Goal: Transaction & Acquisition: Purchase product/service

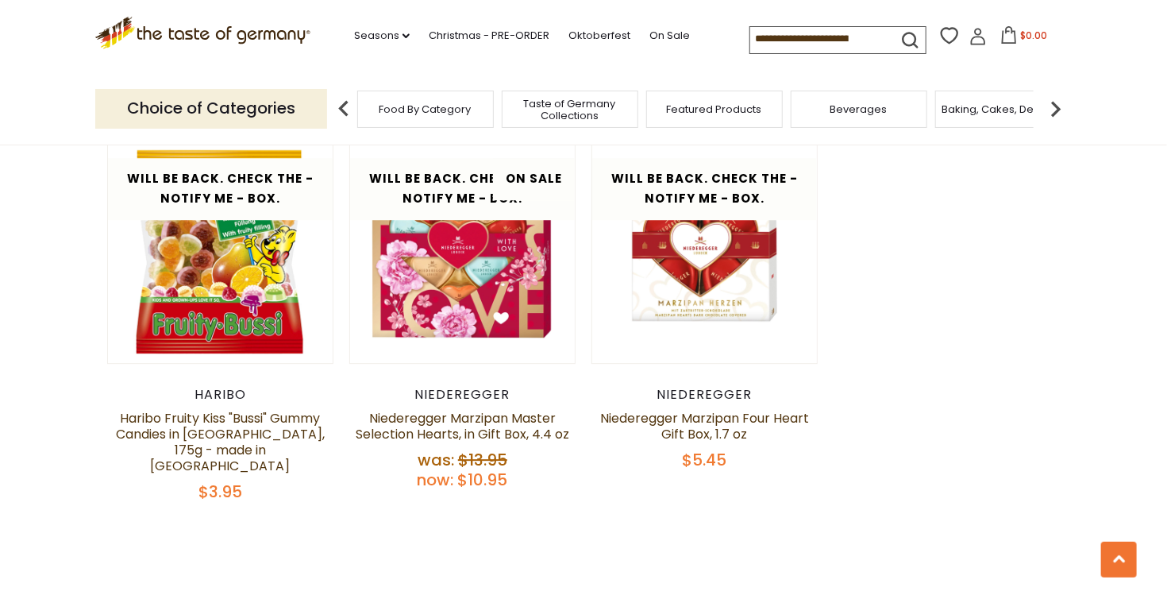
scroll to position [2064, 0]
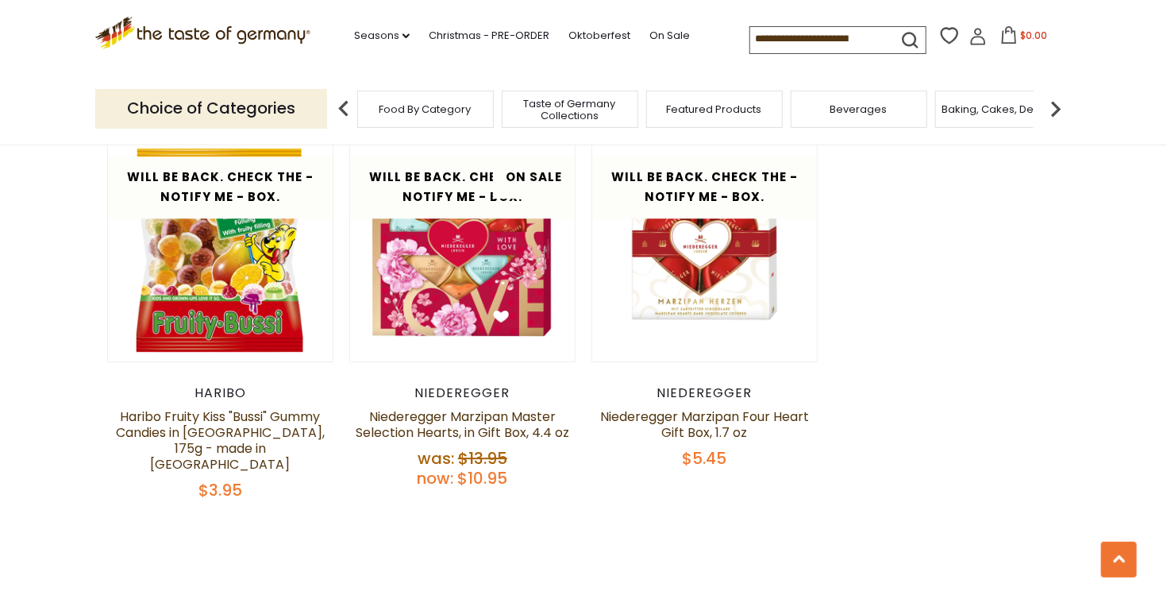
click at [432, 106] on span "Food By Category" at bounding box center [426, 109] width 92 height 12
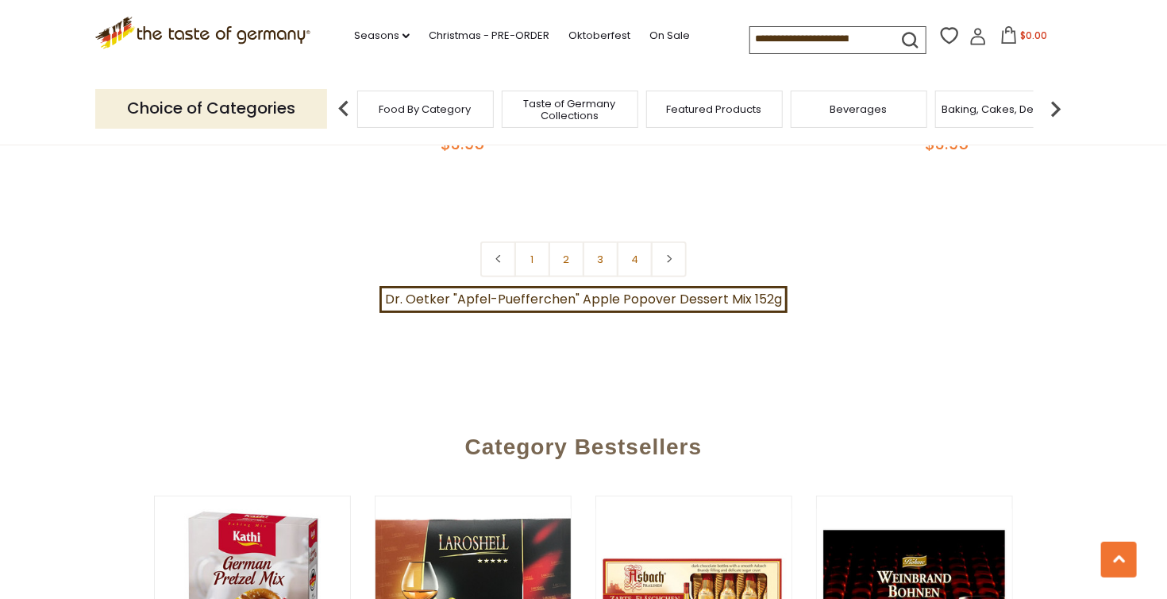
scroll to position [3652, 0]
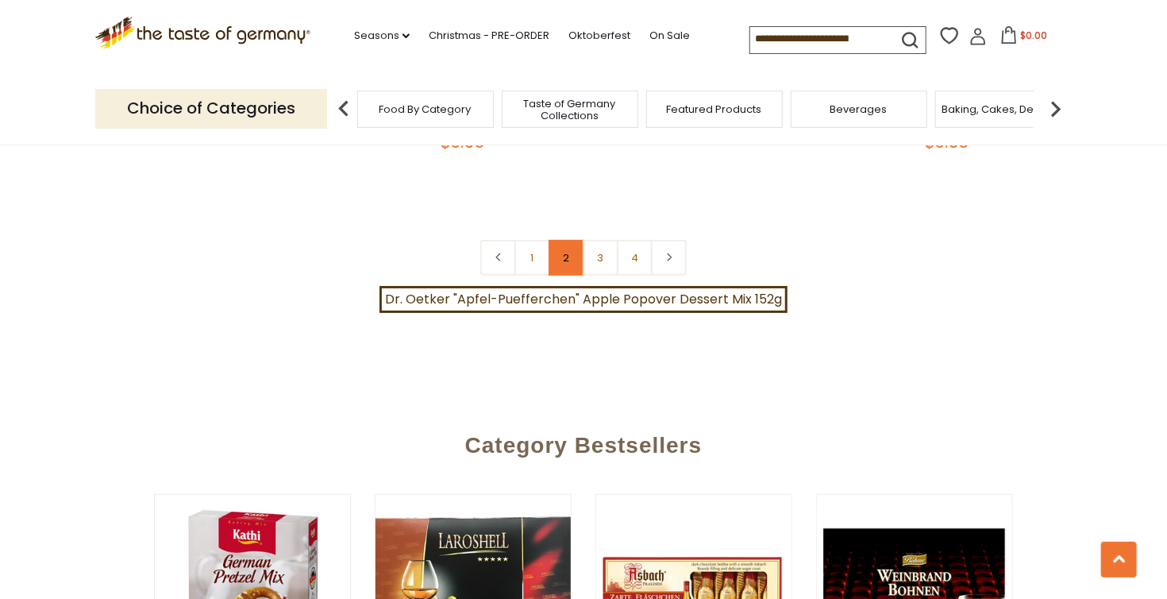
click at [565, 245] on link "2" at bounding box center [567, 258] width 36 height 36
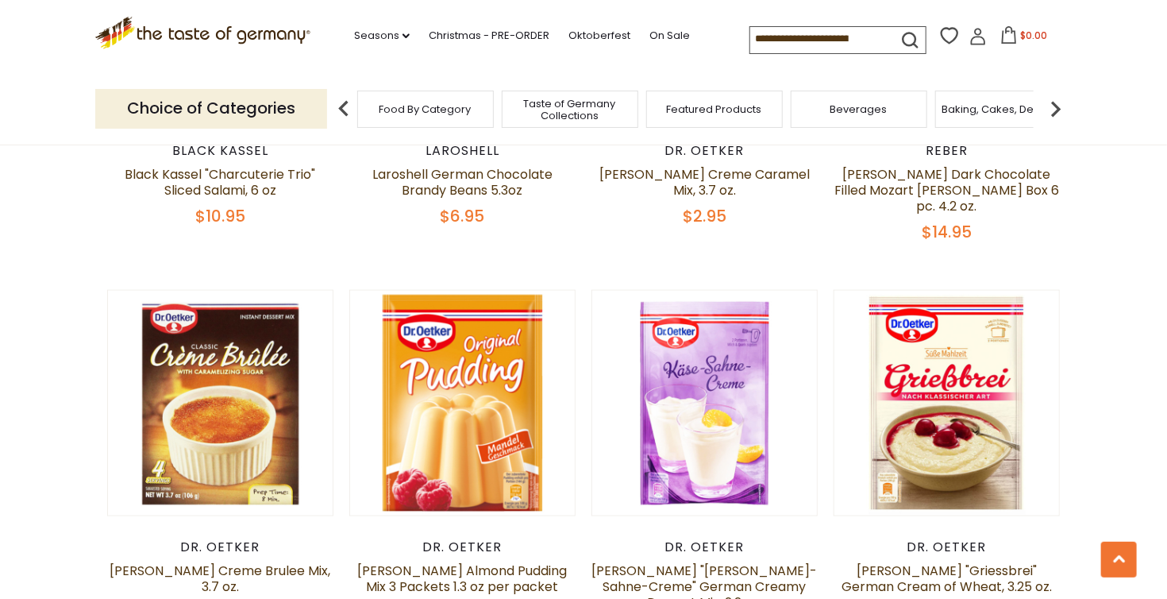
scroll to position [953, 0]
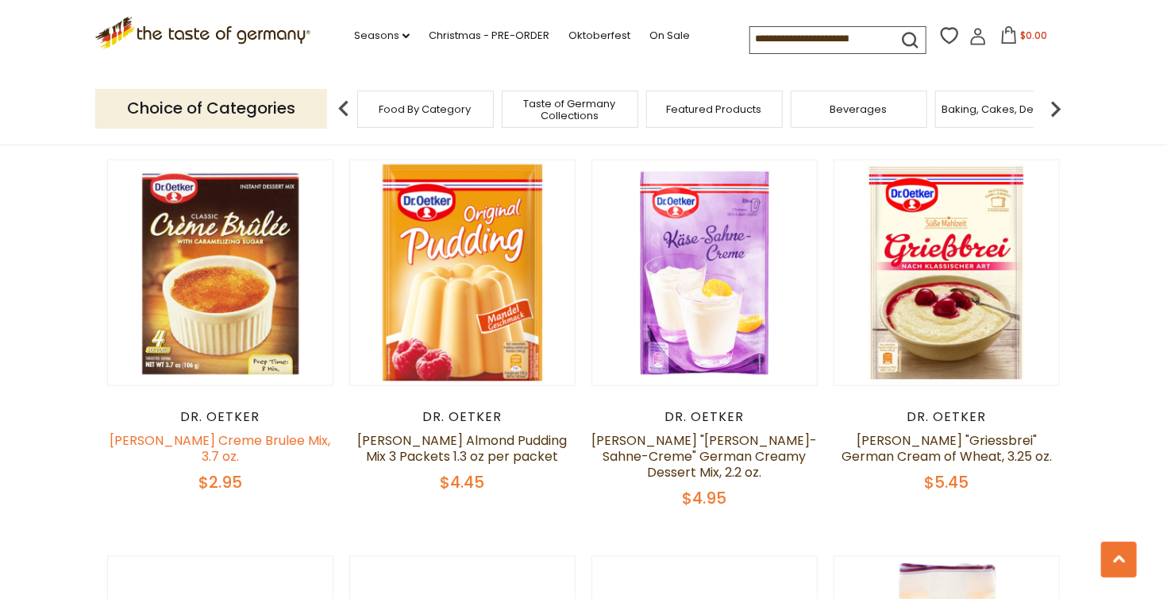
click at [293, 431] on link "Dr. Oetker Creme Brulee Mix, 3.7 oz." at bounding box center [220, 448] width 221 height 34
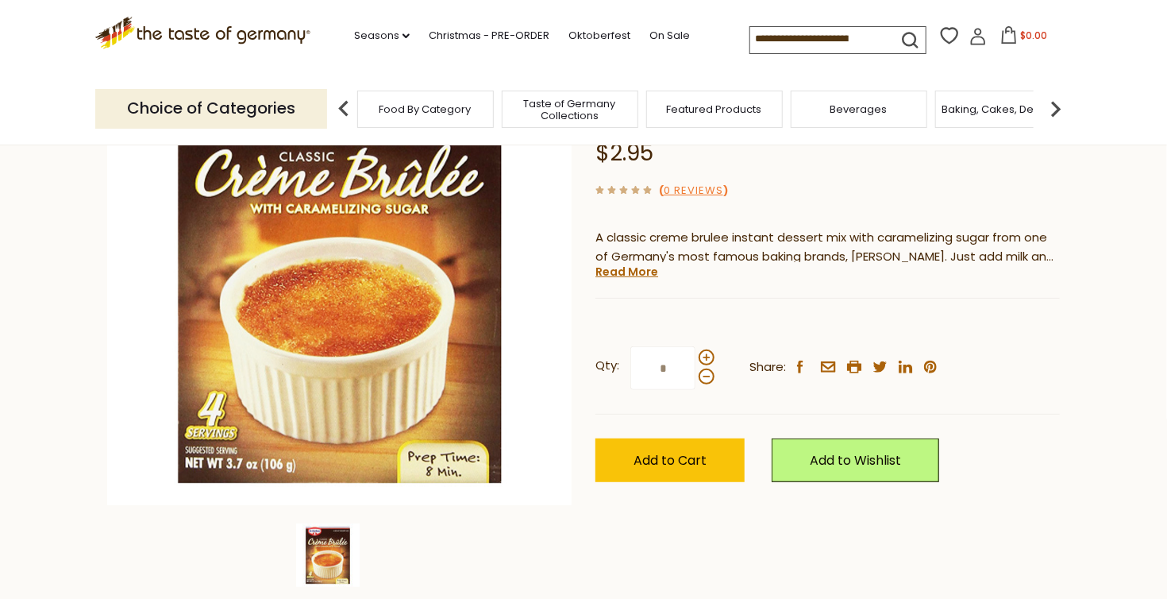
scroll to position [191, 0]
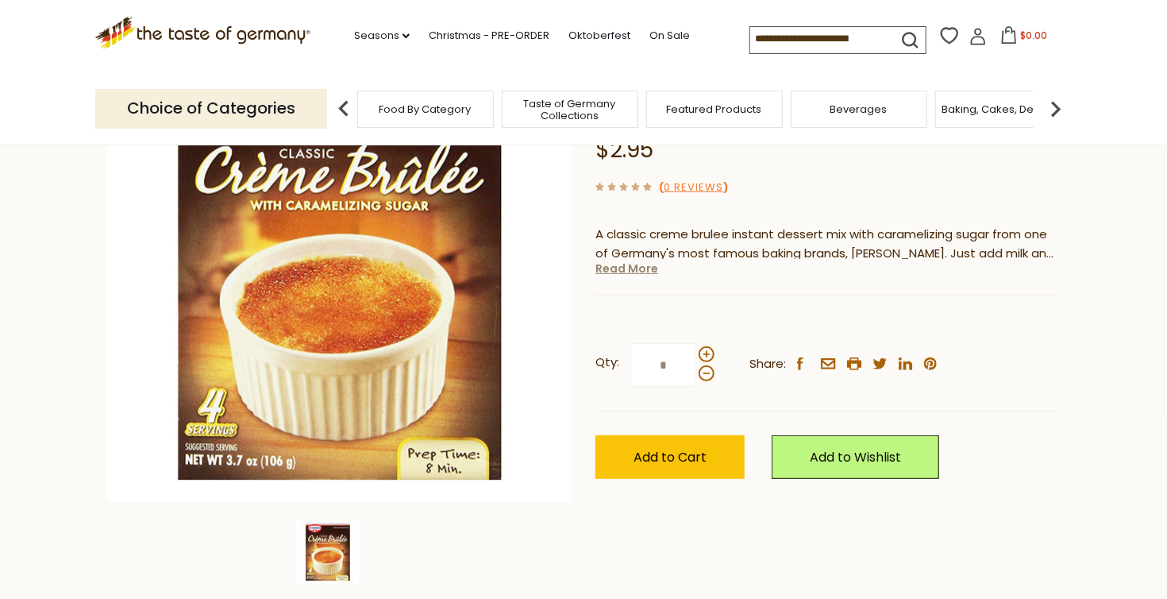
click at [604, 271] on link "Read More" at bounding box center [627, 268] width 63 height 16
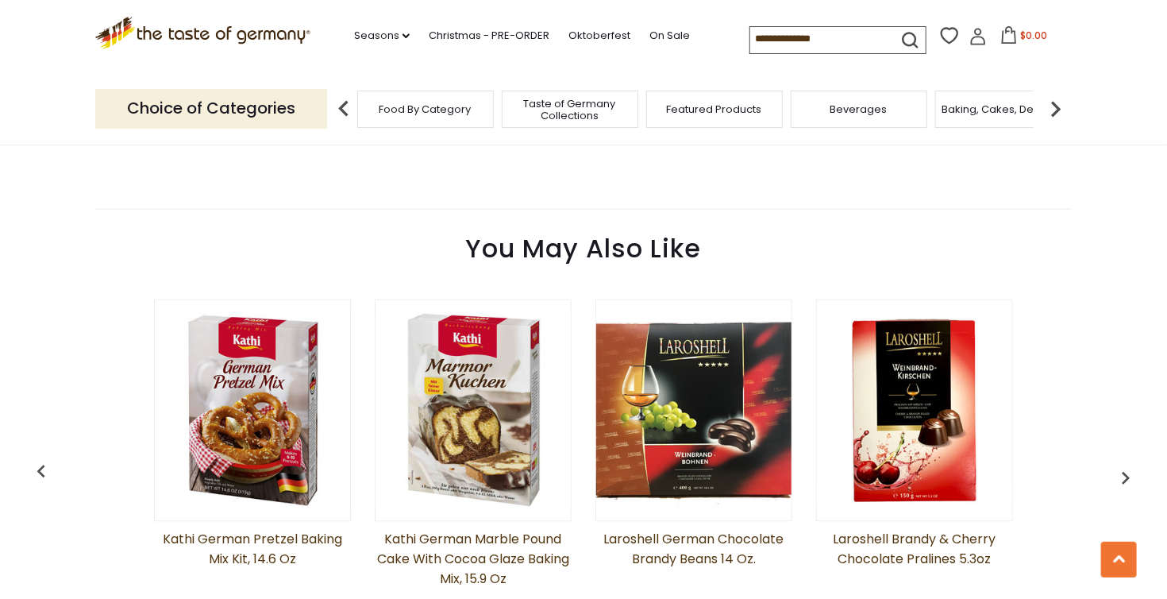
scroll to position [1112, 0]
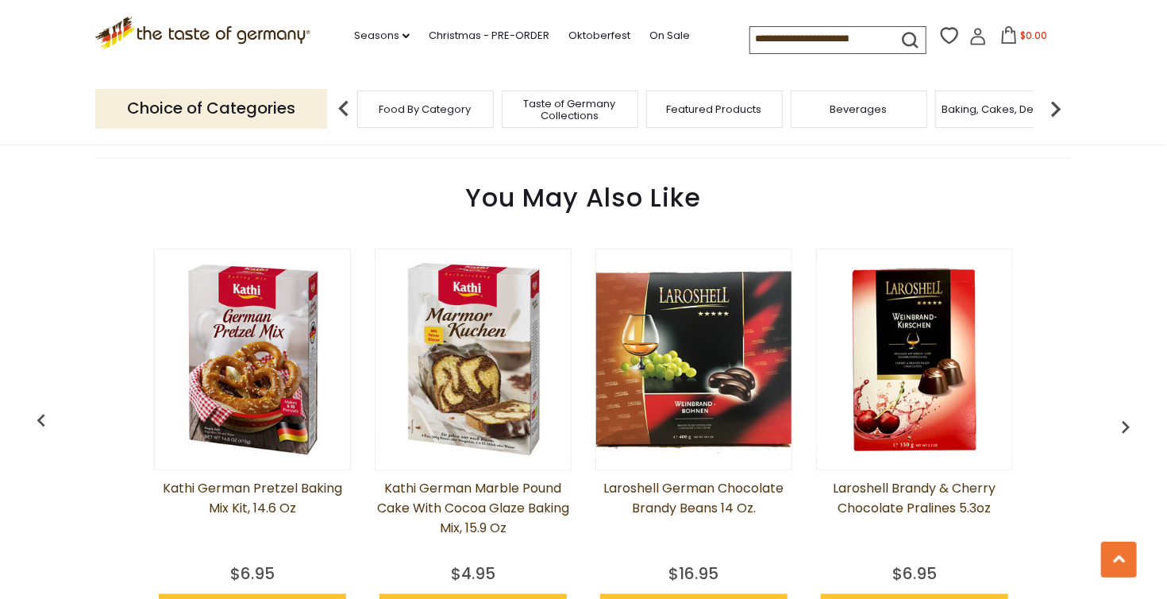
click at [784, 33] on input at bounding box center [817, 38] width 134 height 22
type input "******"
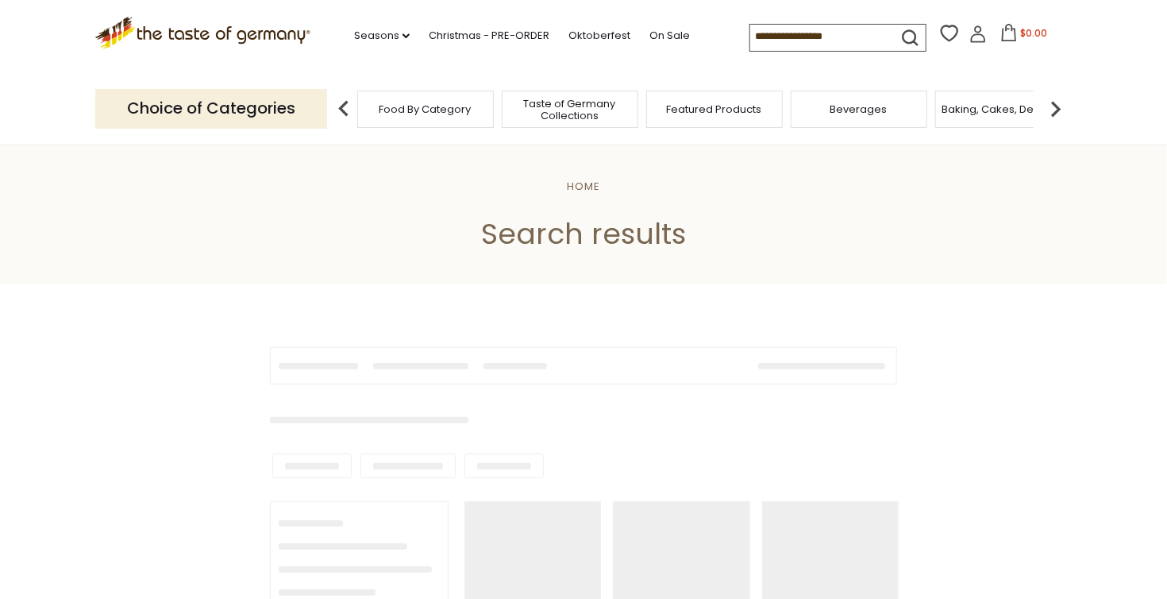
type input "******"
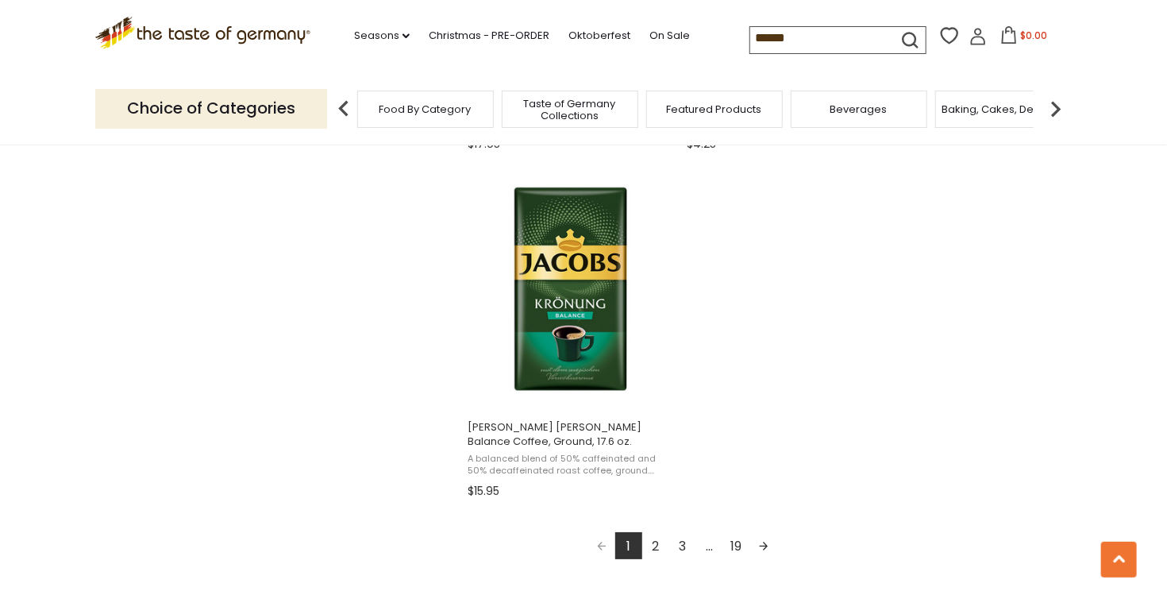
scroll to position [2700, 0]
click at [653, 542] on link "2" at bounding box center [655, 543] width 27 height 27
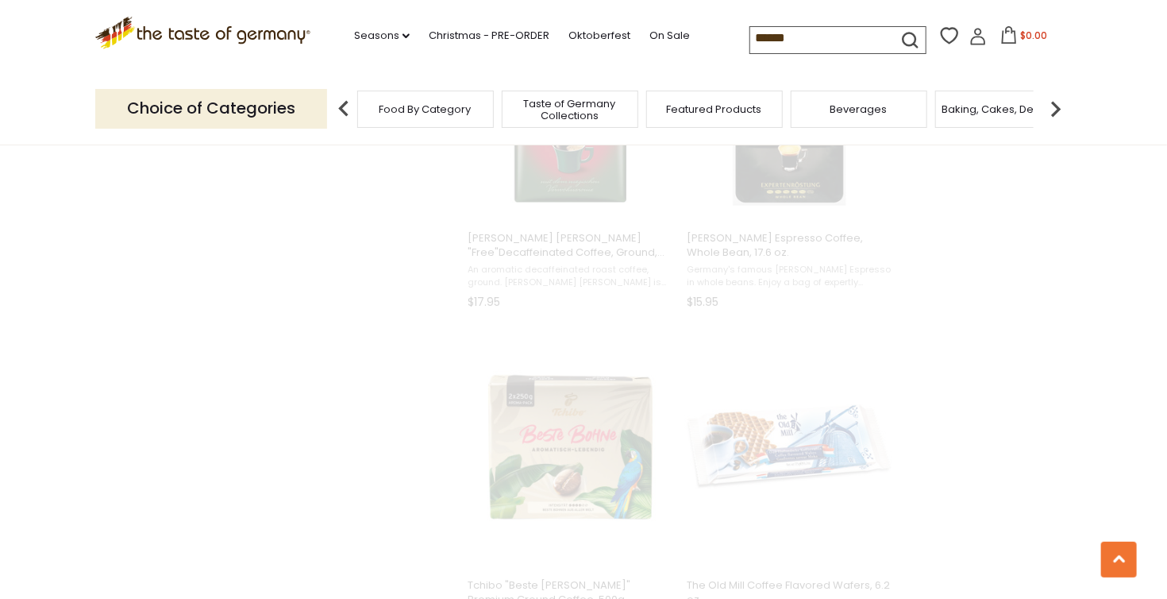
scroll to position [1024, 0]
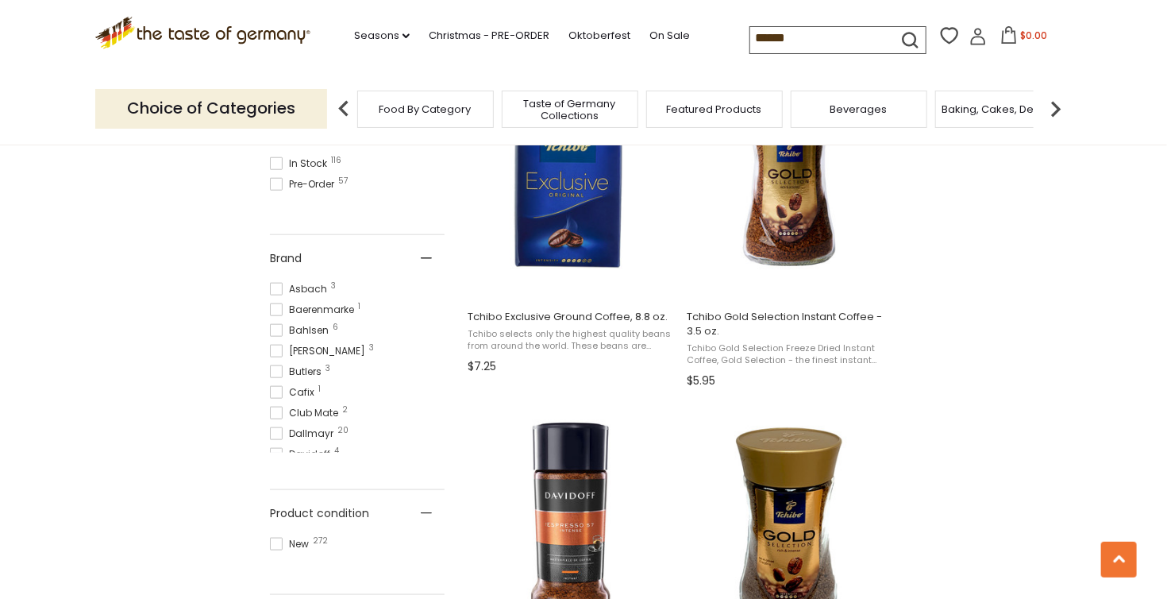
scroll to position [730, 0]
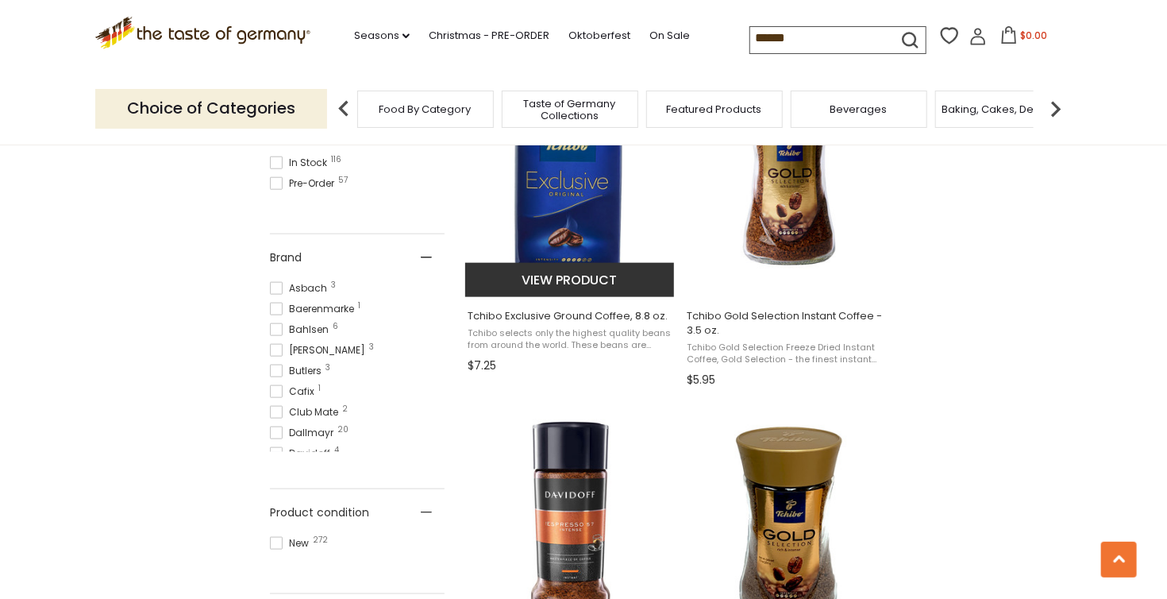
click at [572, 272] on button "View product" at bounding box center [569, 280] width 209 height 34
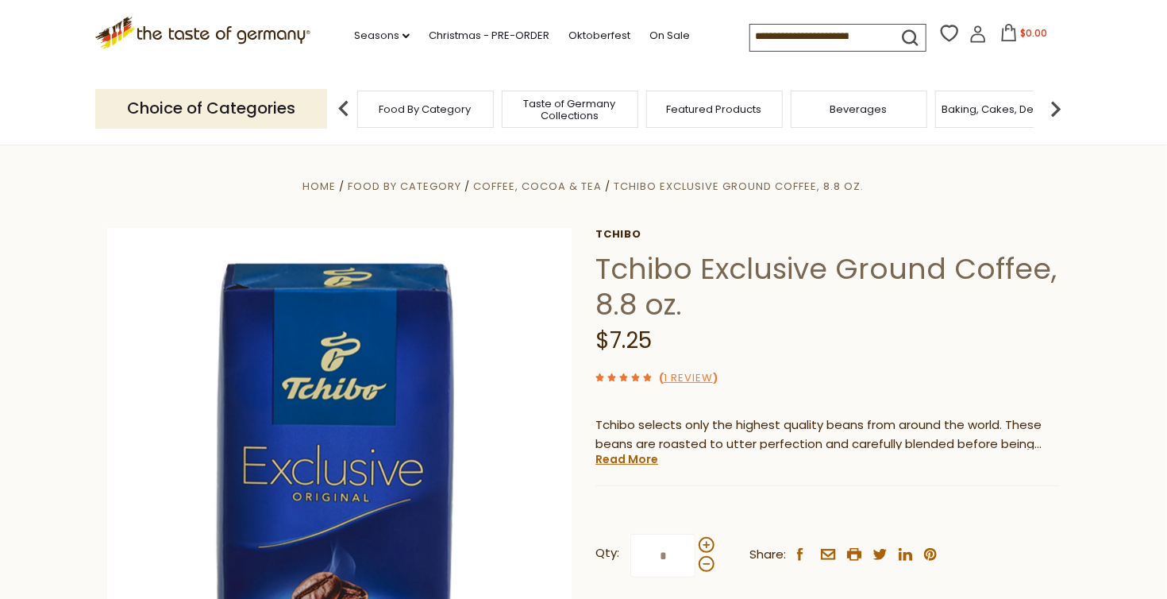
click at [766, 41] on input at bounding box center [817, 36] width 134 height 22
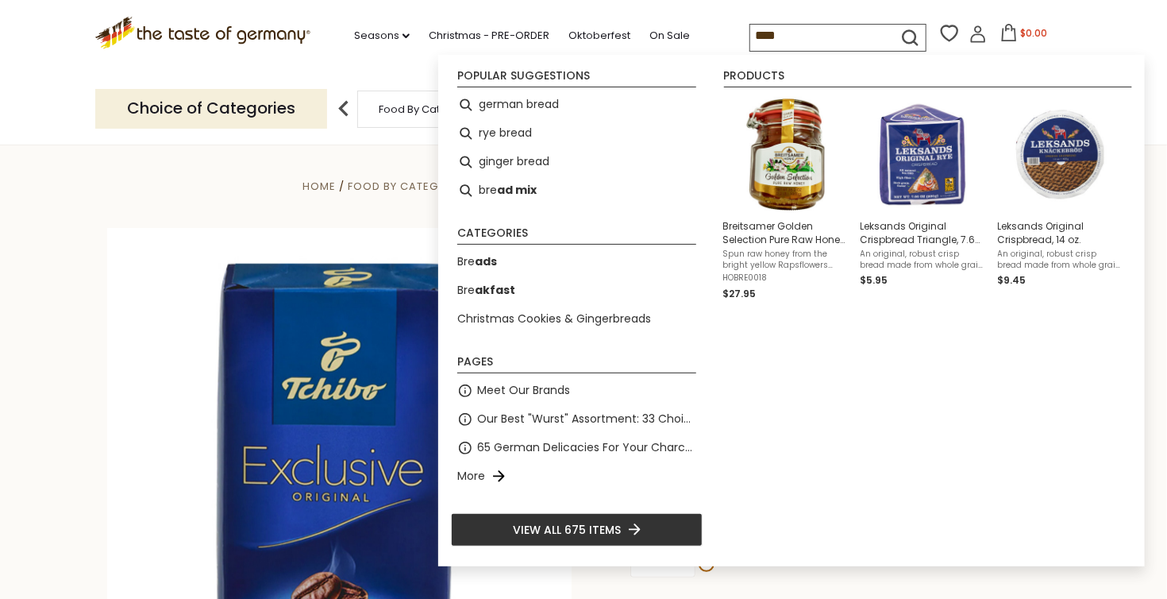
type input "*****"
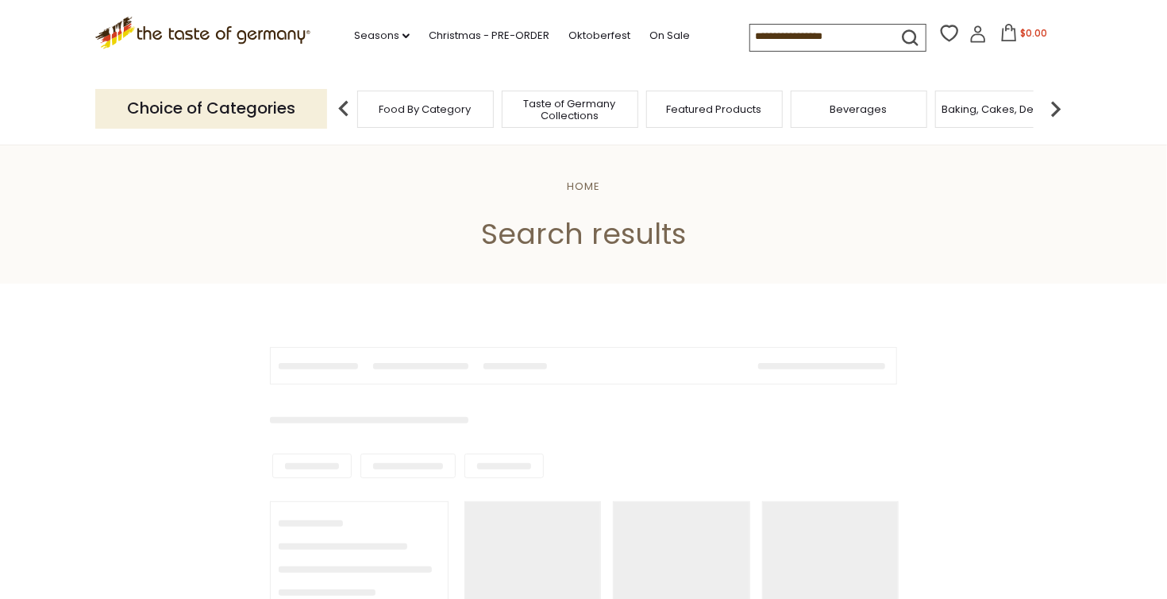
type input "*****"
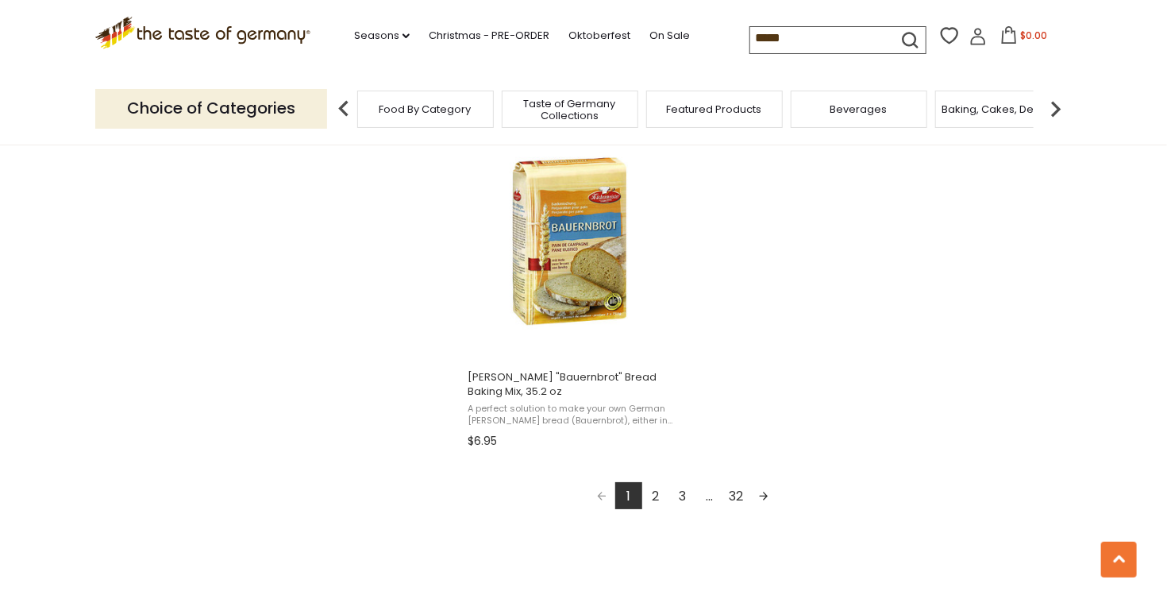
scroll to position [2763, 0]
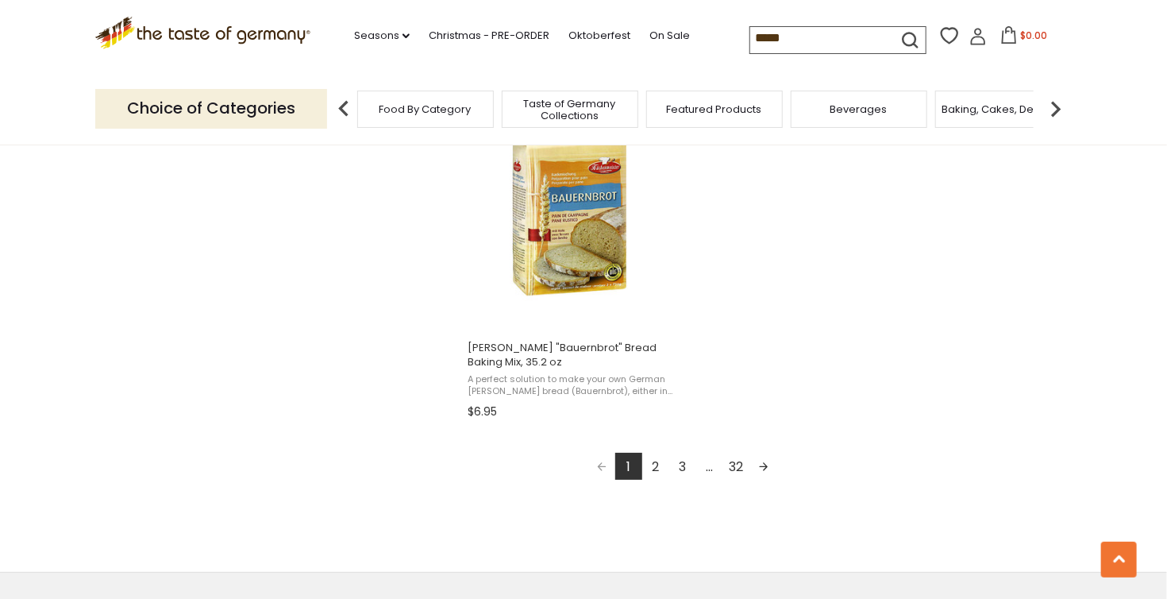
click at [657, 469] on link "2" at bounding box center [655, 466] width 27 height 27
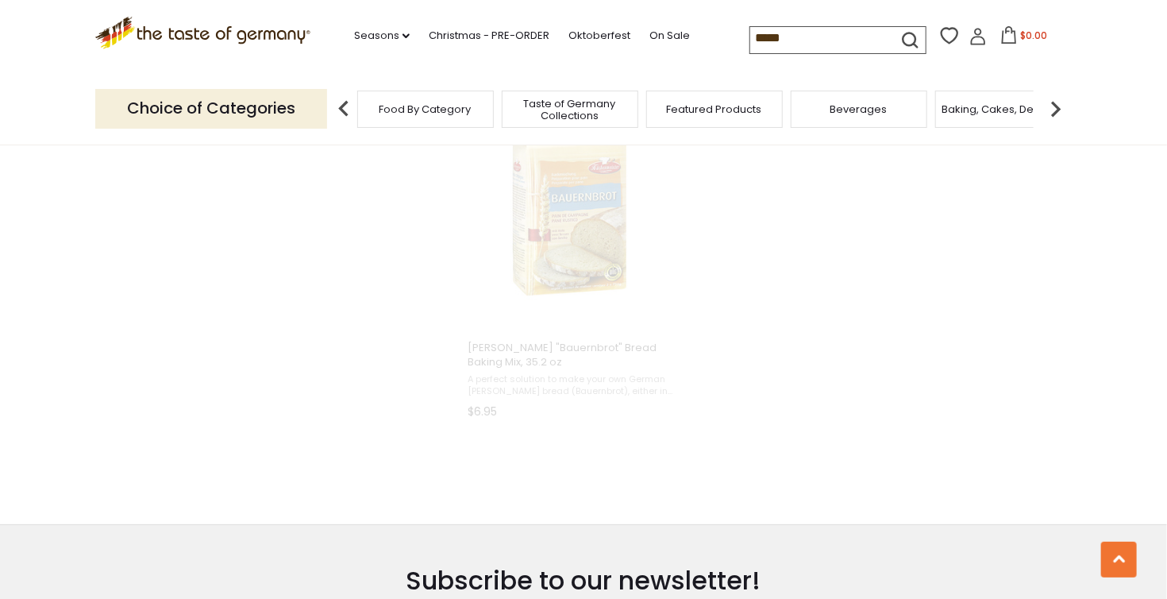
scroll to position [1798, 0]
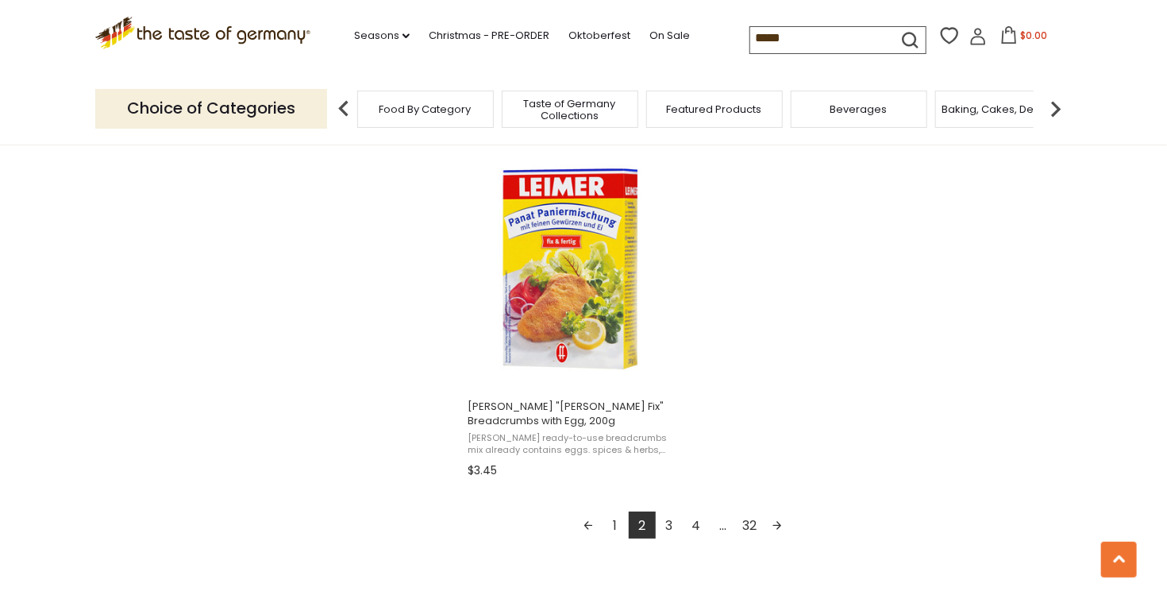
scroll to position [2763, 0]
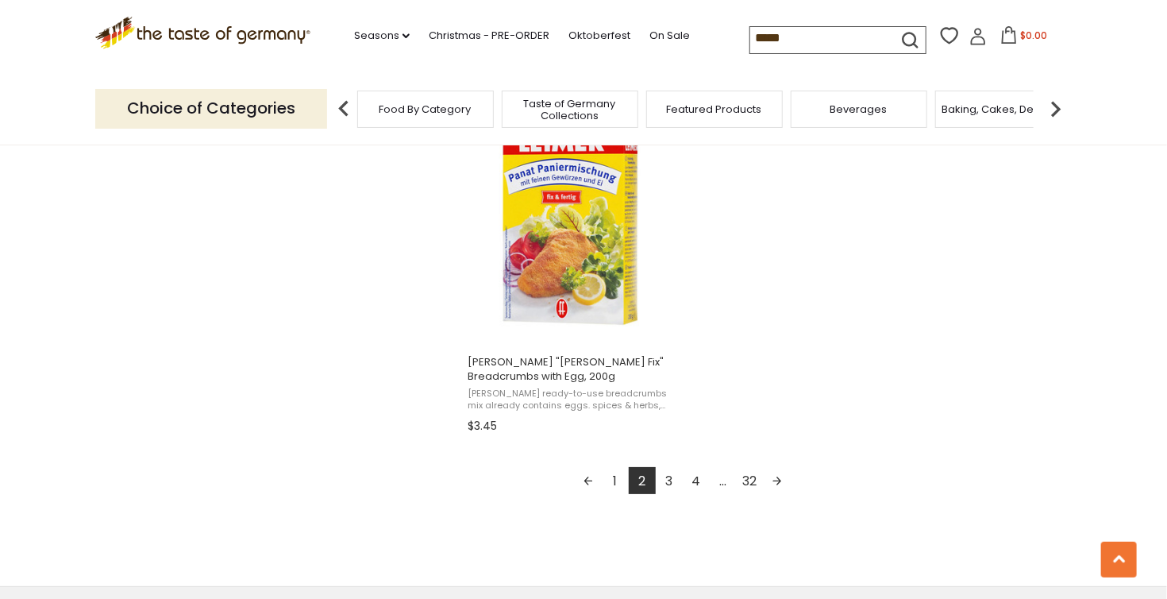
click at [669, 481] on link "3" at bounding box center [669, 480] width 27 height 27
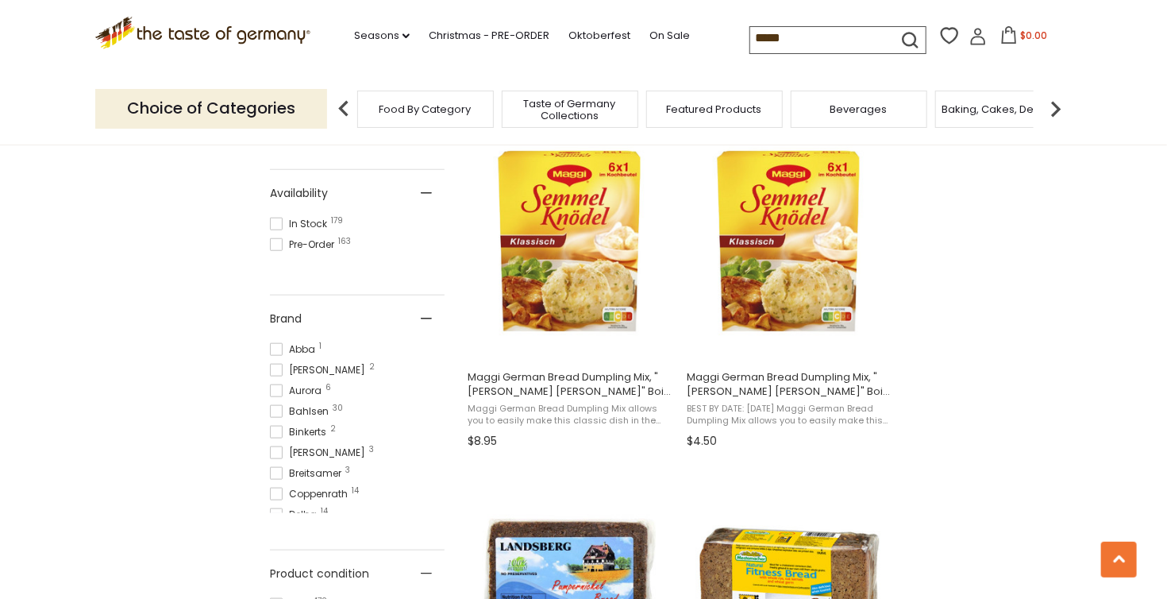
scroll to position [667, 0]
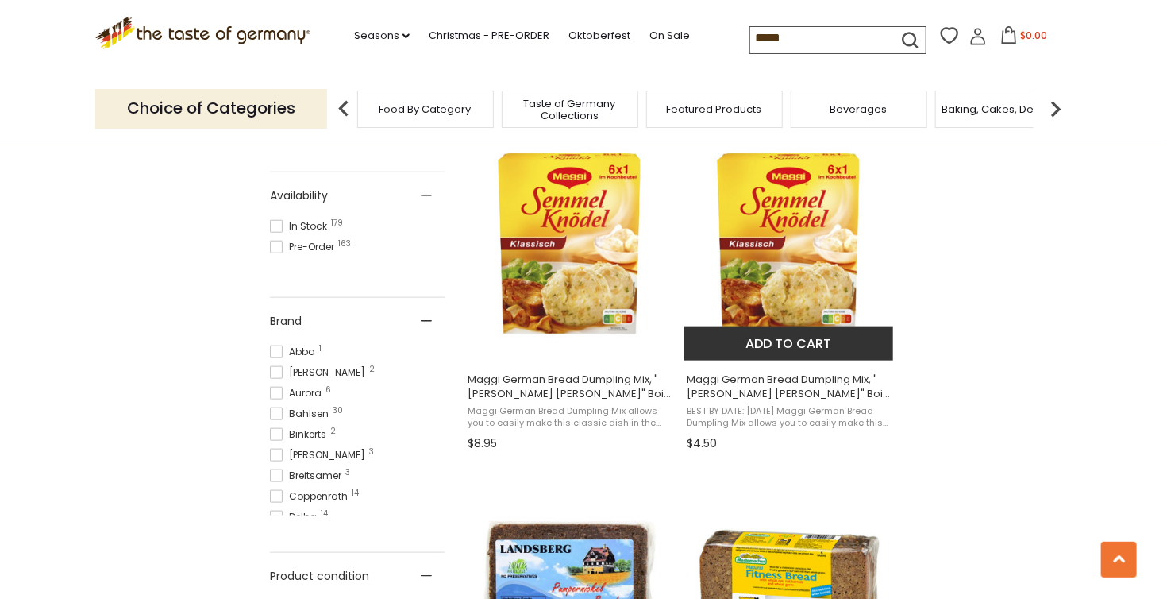
click at [814, 395] on span "Maggi German Bread Dumpling Mix, "[PERSON_NAME] [PERSON_NAME]" Boil in Bag, 6.8…" at bounding box center [790, 386] width 206 height 29
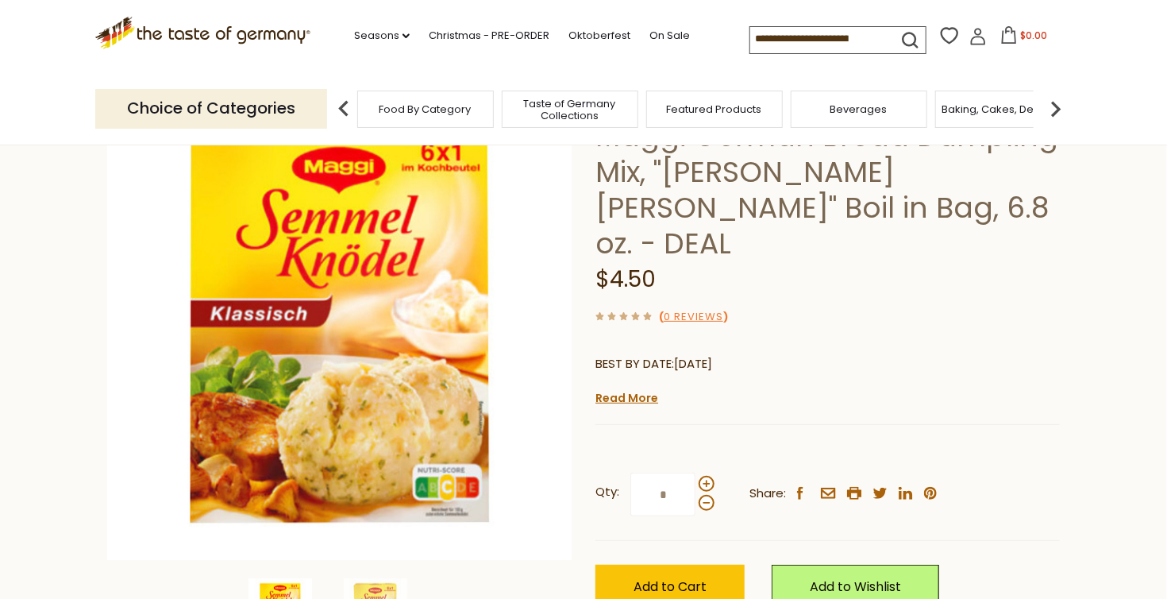
scroll to position [127, 0]
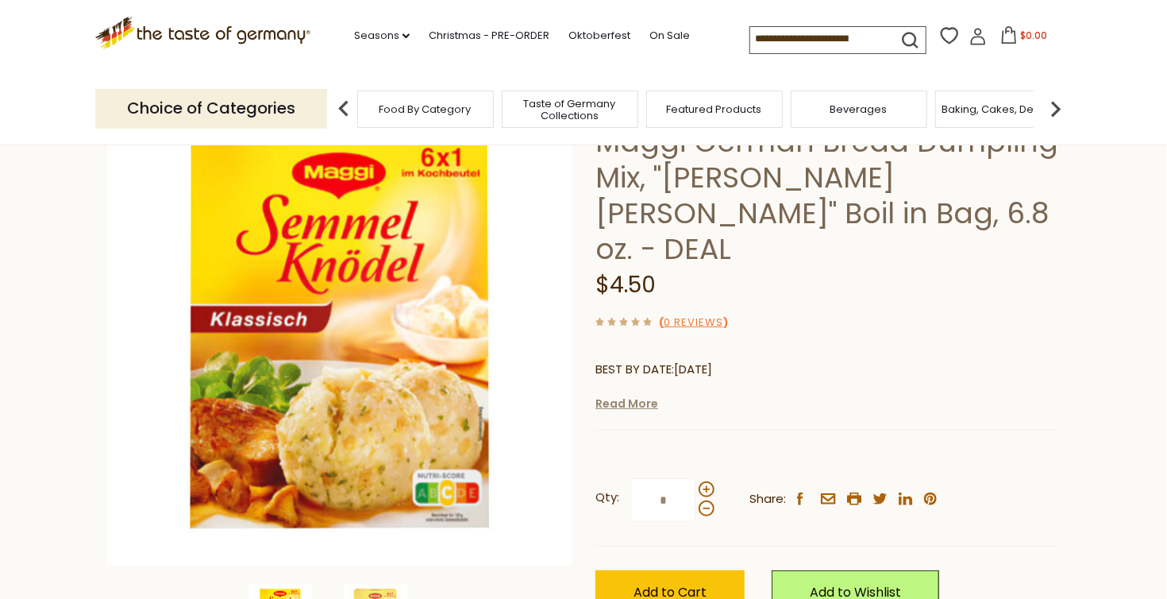
click at [644, 395] on link "Read More" at bounding box center [627, 403] width 63 height 16
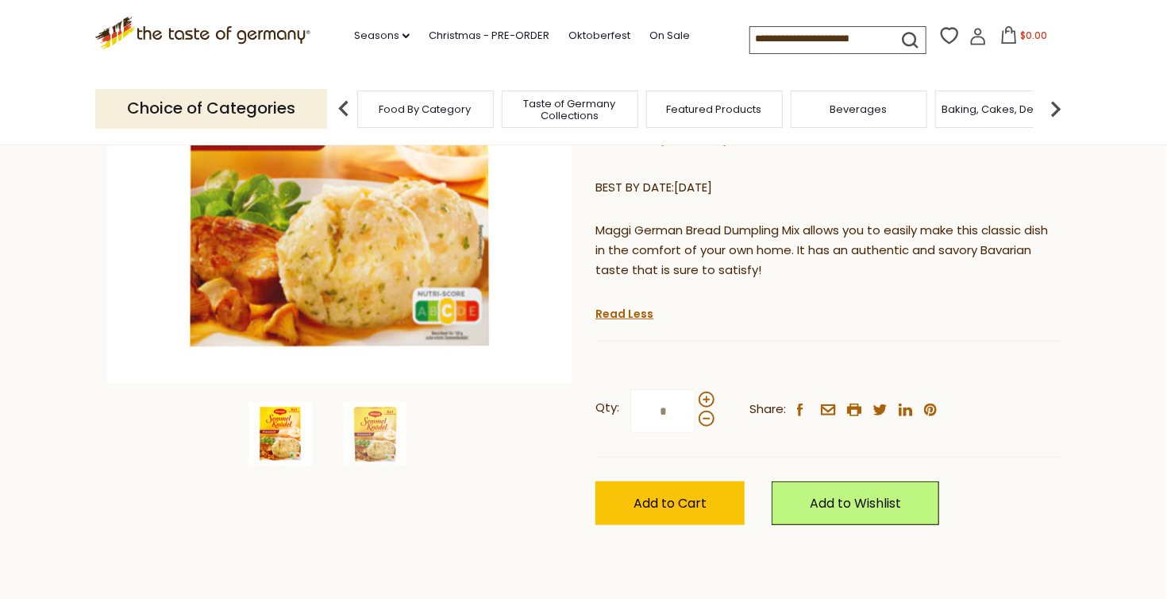
scroll to position [381, 0]
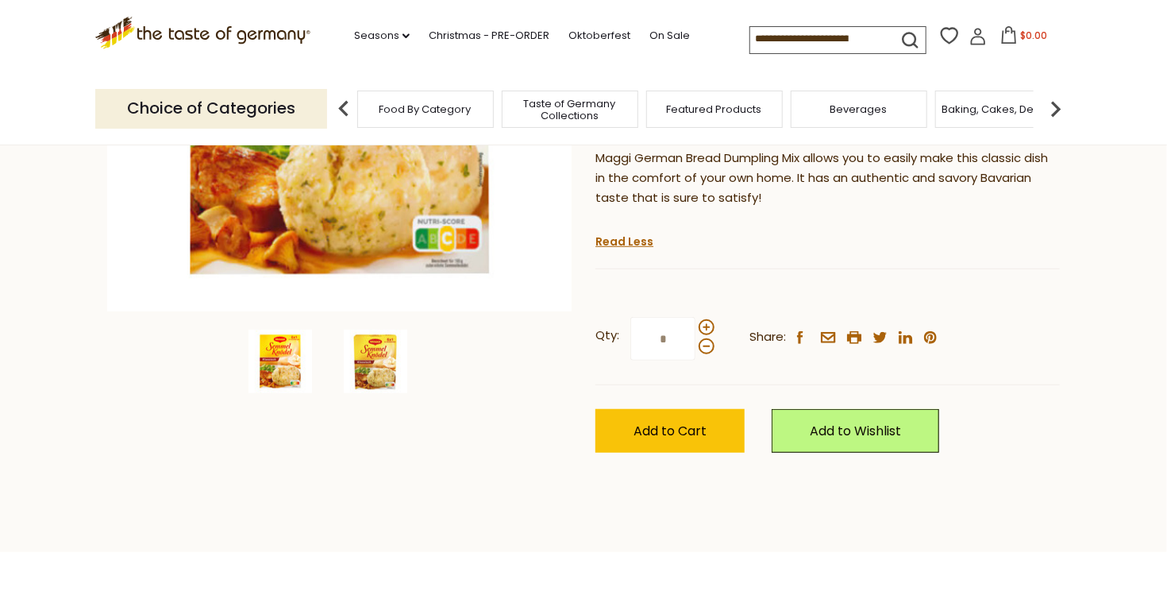
click at [372, 360] on img at bounding box center [376, 362] width 64 height 64
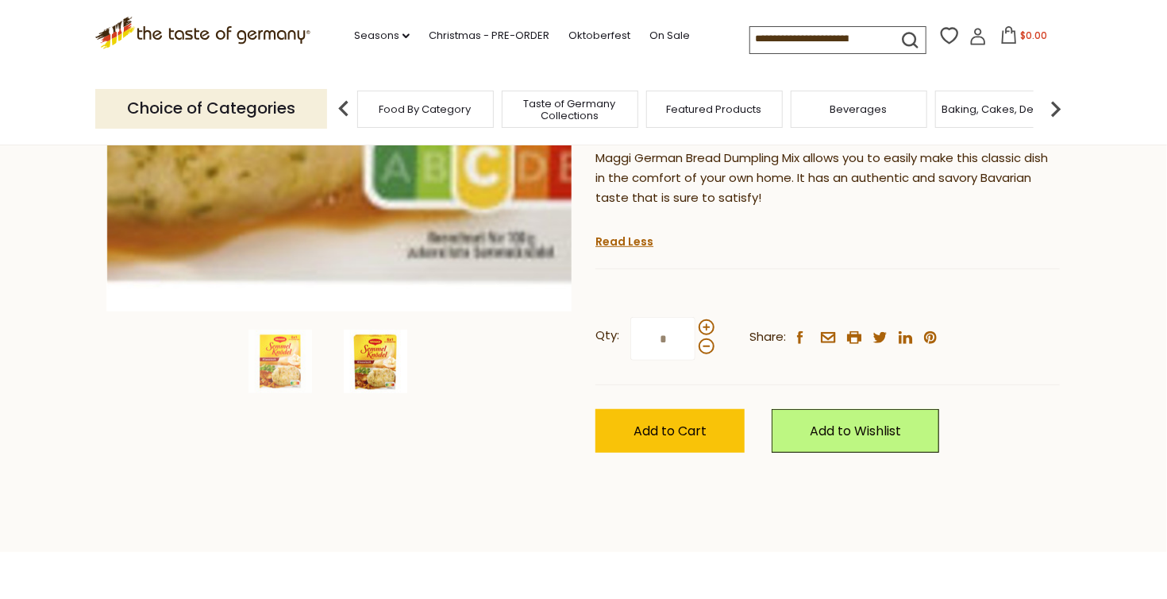
click at [430, 284] on img at bounding box center [339, 79] width 464 height 464
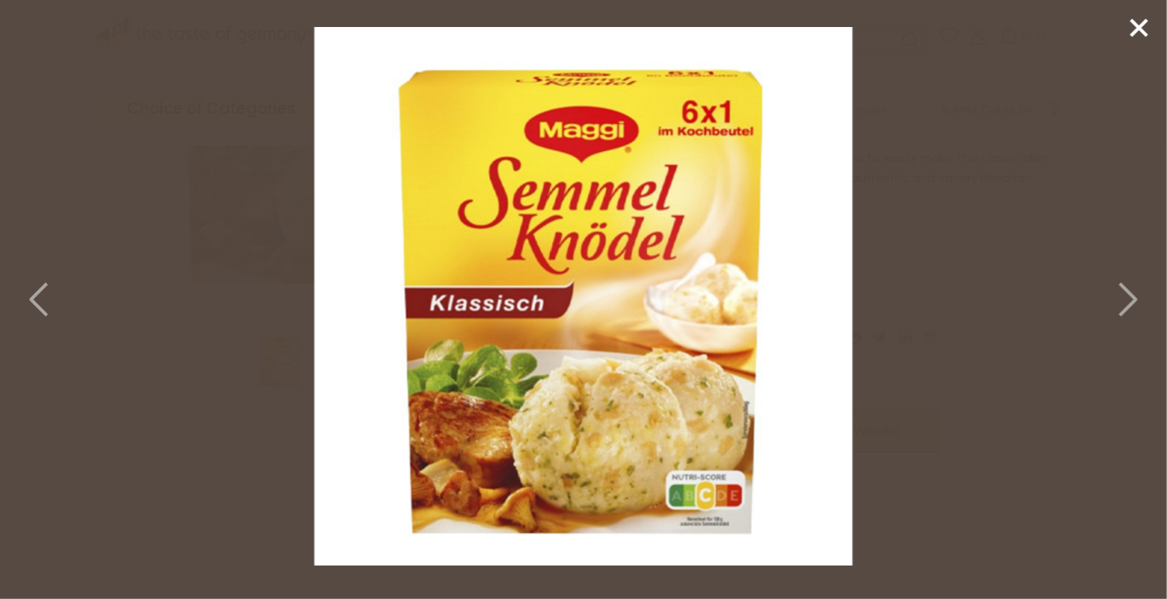
click at [1133, 301] on polyline at bounding box center [1128, 299] width 16 height 32
click at [1141, 39] on icon at bounding box center [1139, 28] width 24 height 24
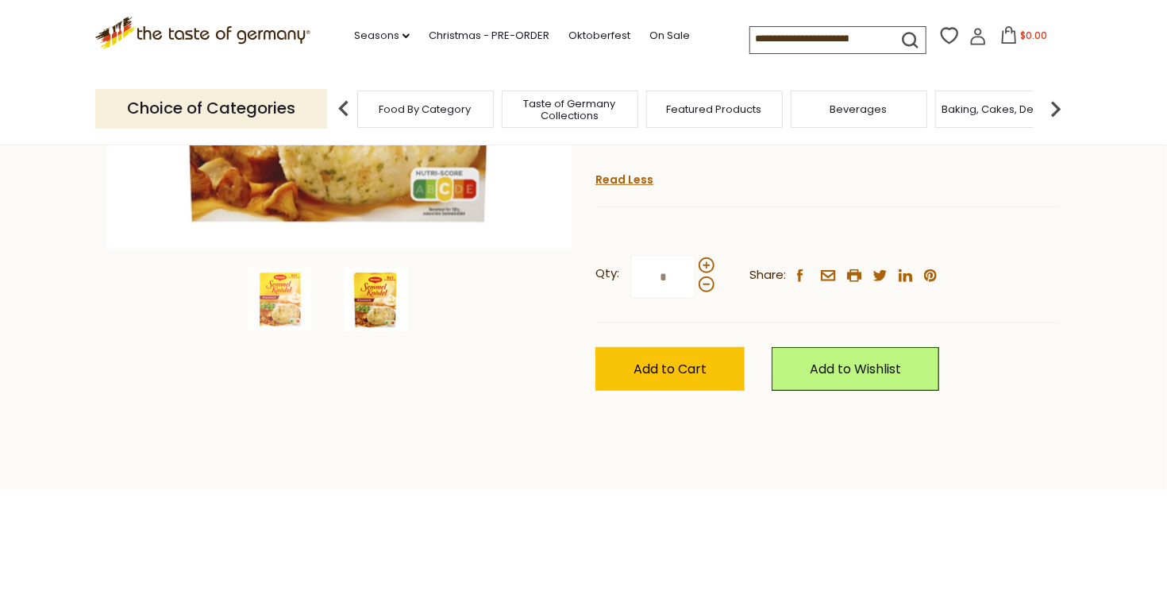
scroll to position [445, 0]
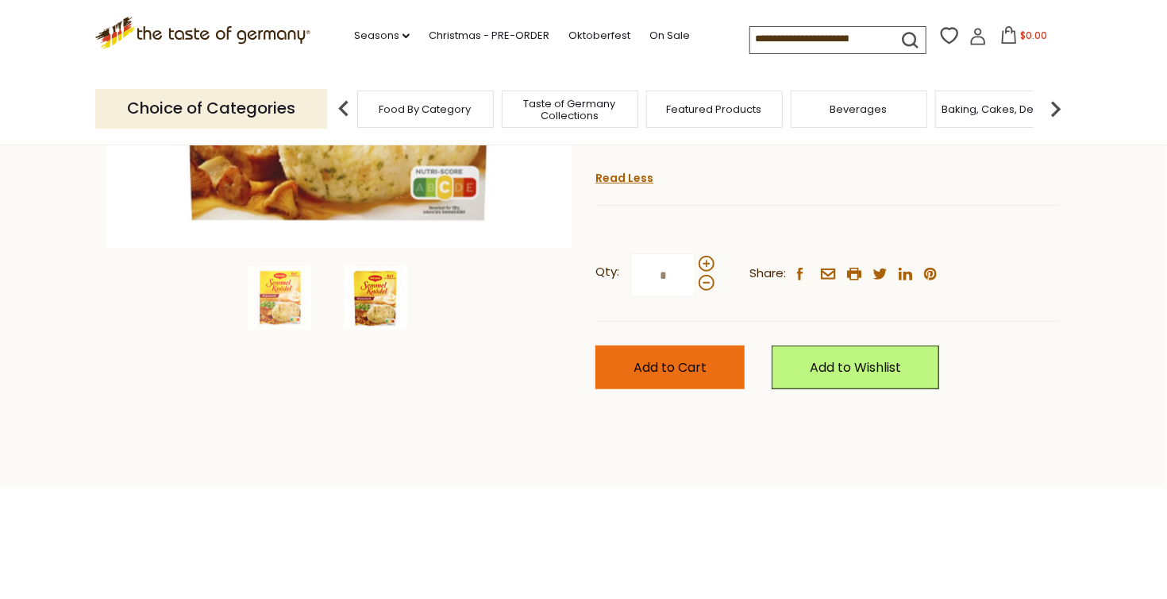
click at [691, 358] on span "Add to Cart" at bounding box center [670, 367] width 73 height 18
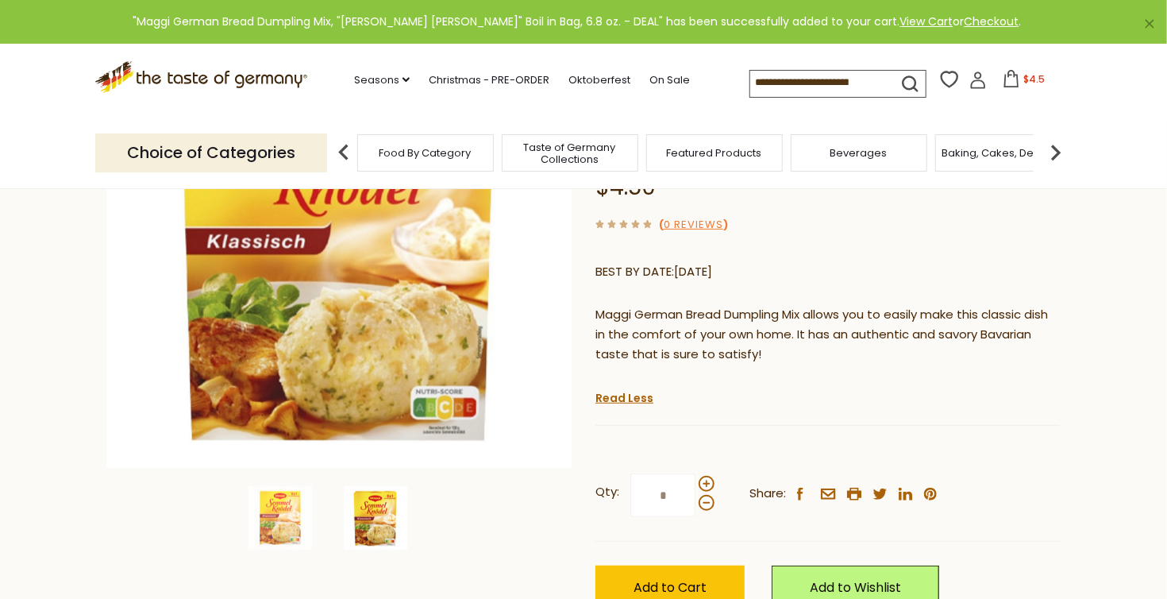
scroll to position [0, 0]
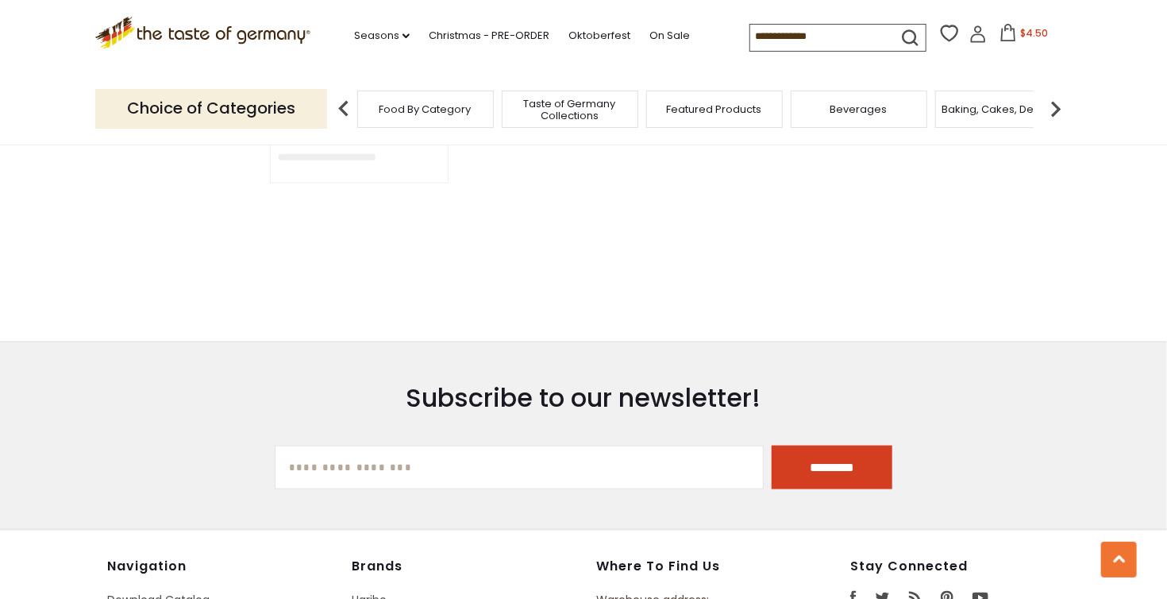
type input "*****"
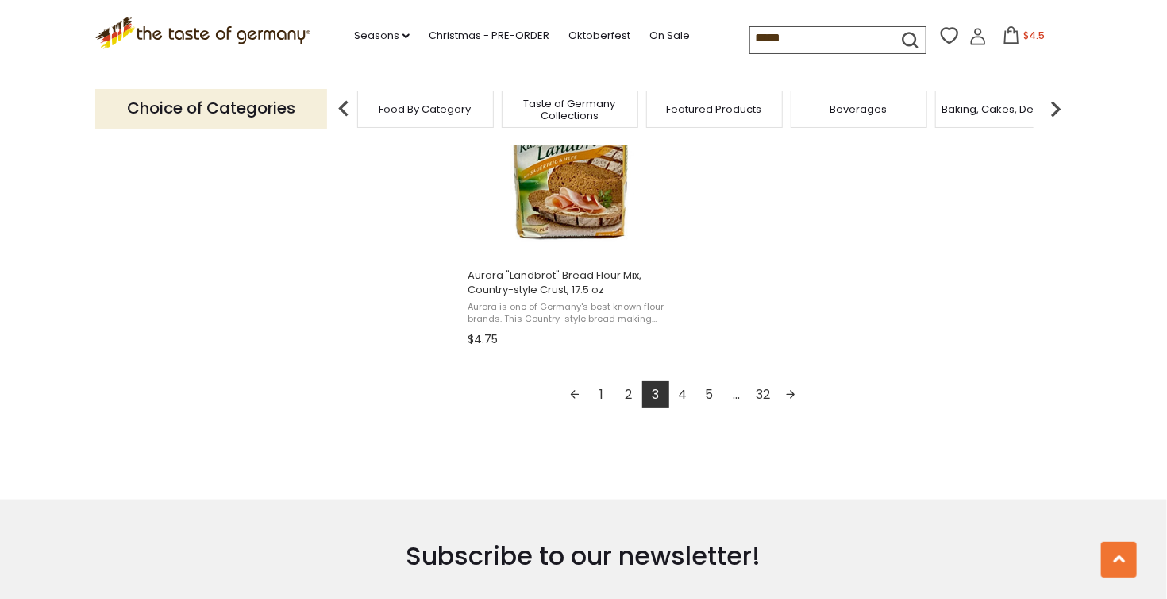
scroll to position [2890, 0]
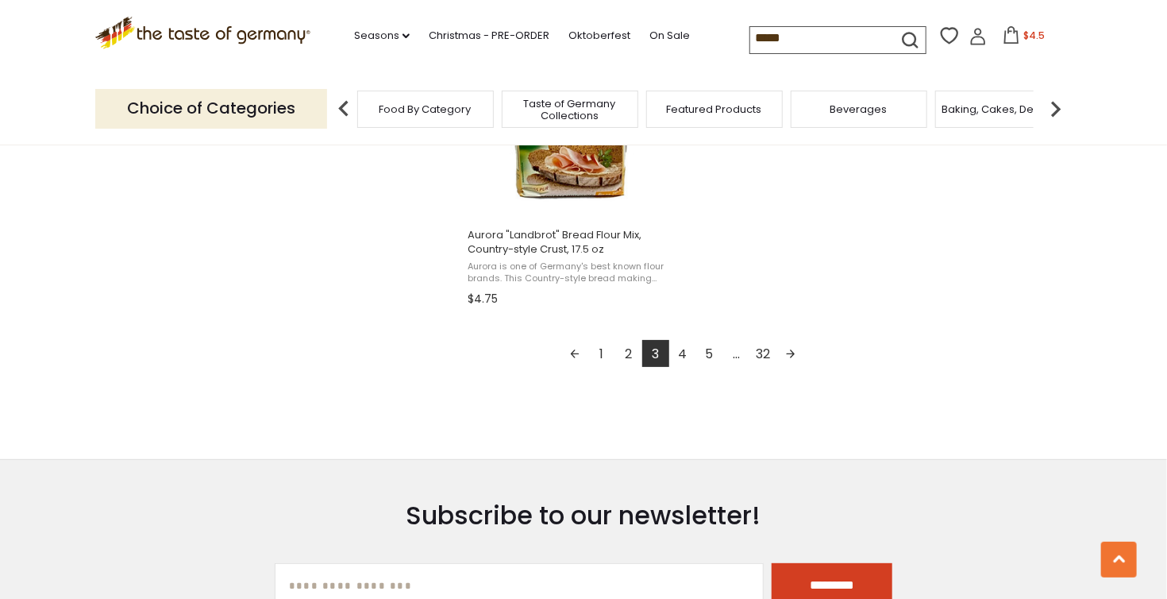
click at [678, 347] on link "4" at bounding box center [682, 353] width 27 height 27
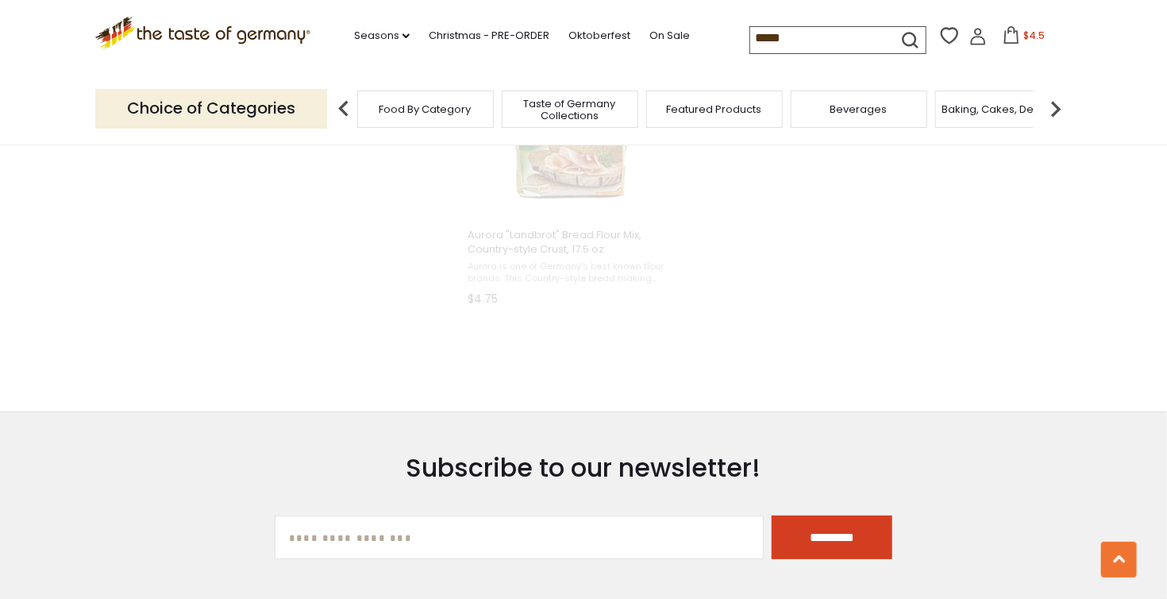
scroll to position [1859, 0]
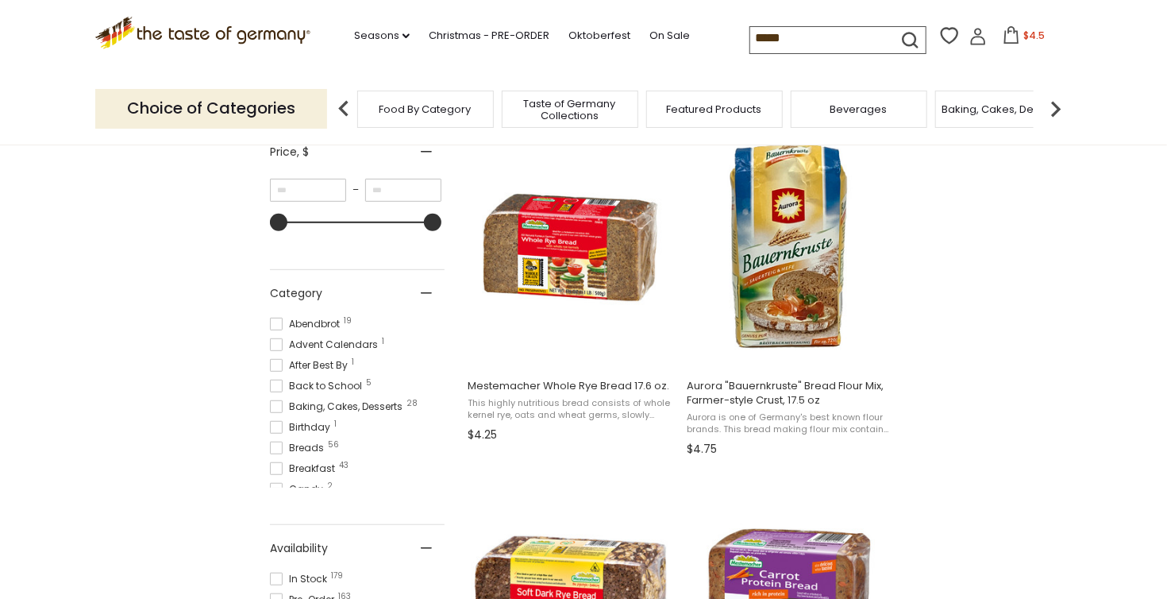
scroll to position [318, 0]
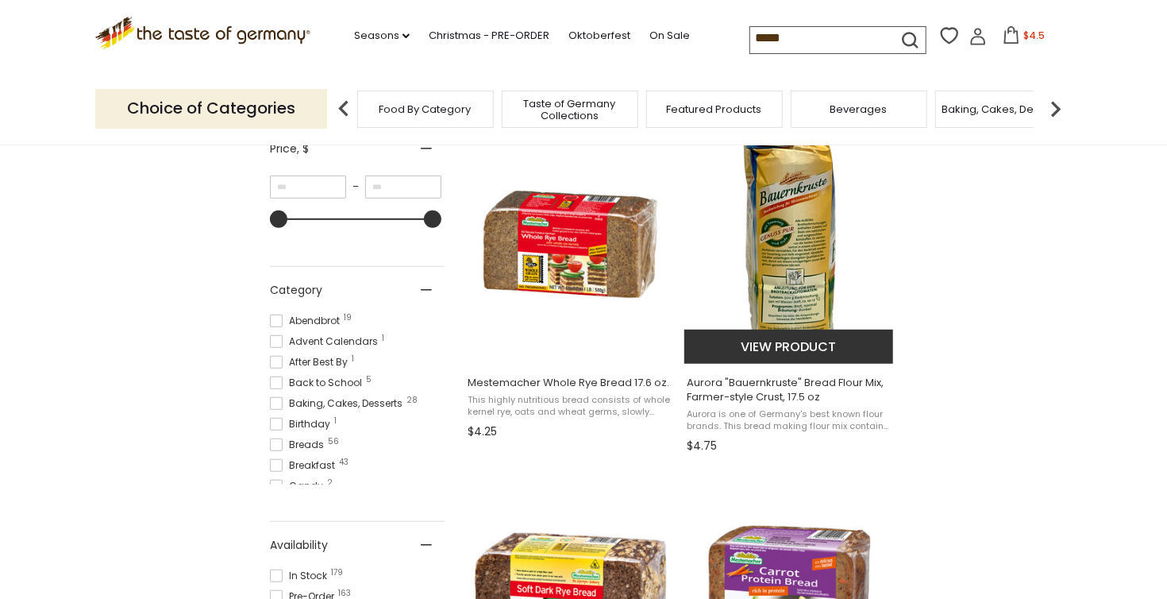
click at [841, 410] on span "Aurora is one of Germany's best known flour brands. This bread making flour mix…" at bounding box center [790, 420] width 206 height 25
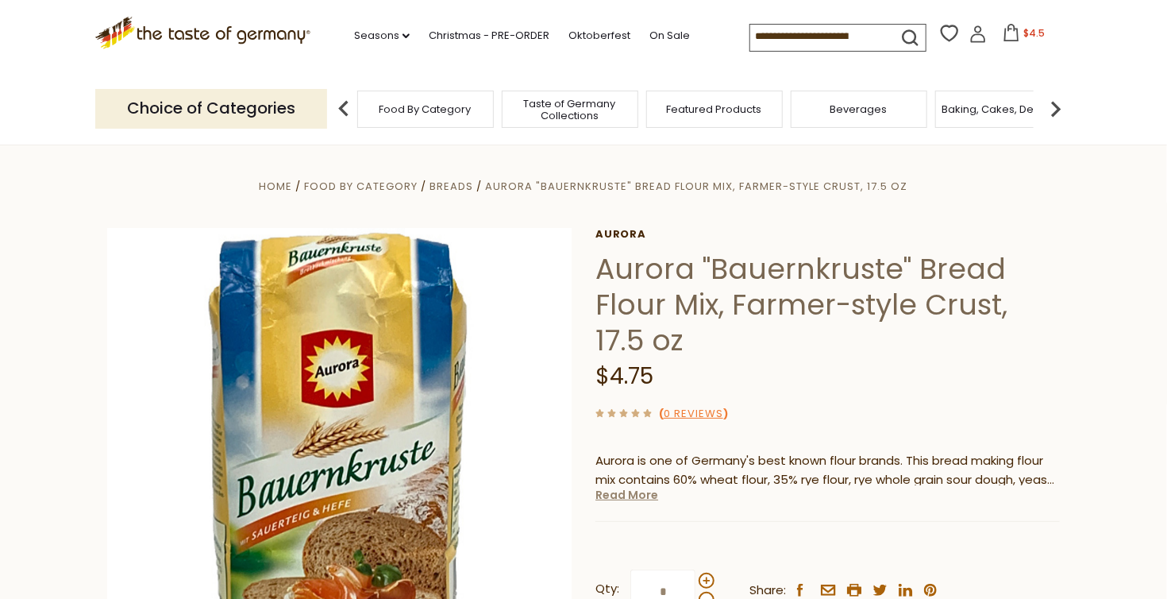
click at [631, 496] on link "Read More" at bounding box center [627, 495] width 63 height 16
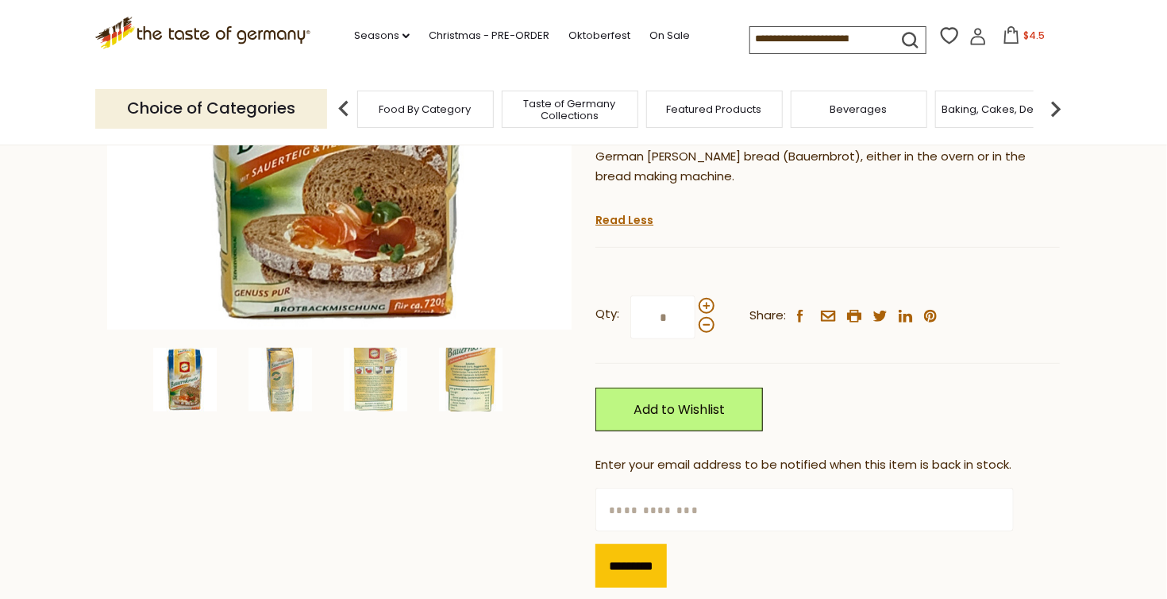
scroll to position [381, 0]
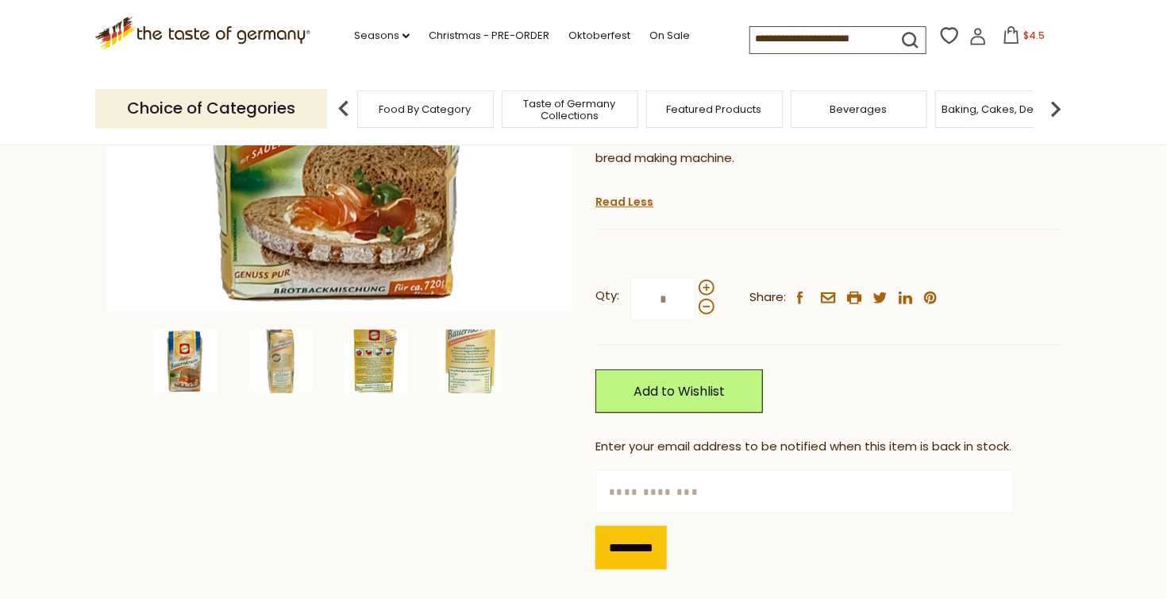
click at [364, 370] on img at bounding box center [376, 362] width 64 height 64
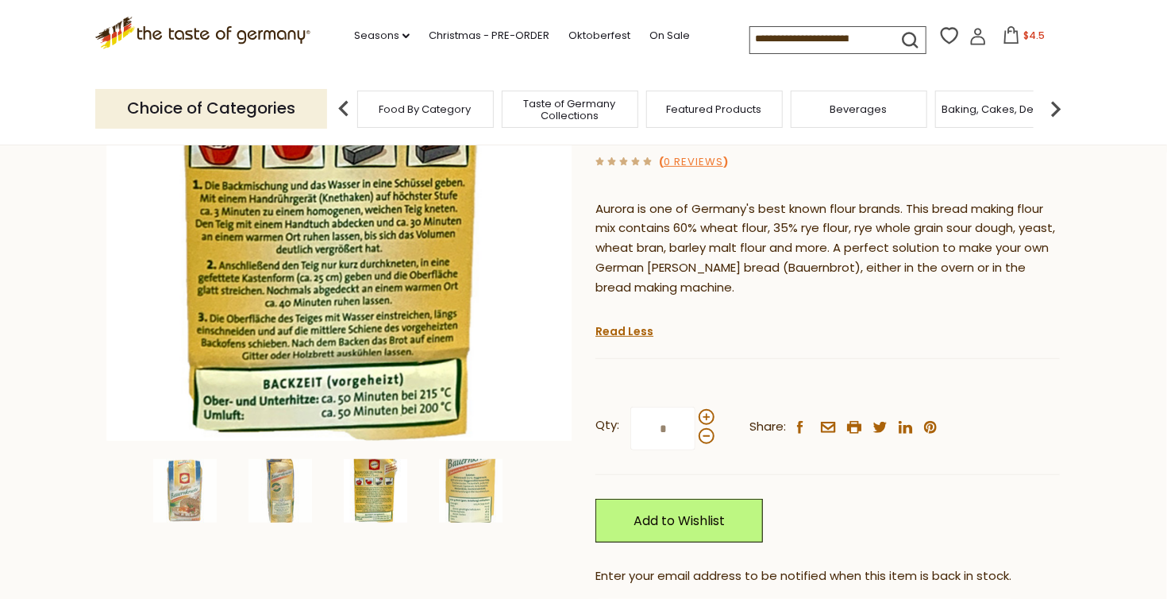
scroll to position [254, 0]
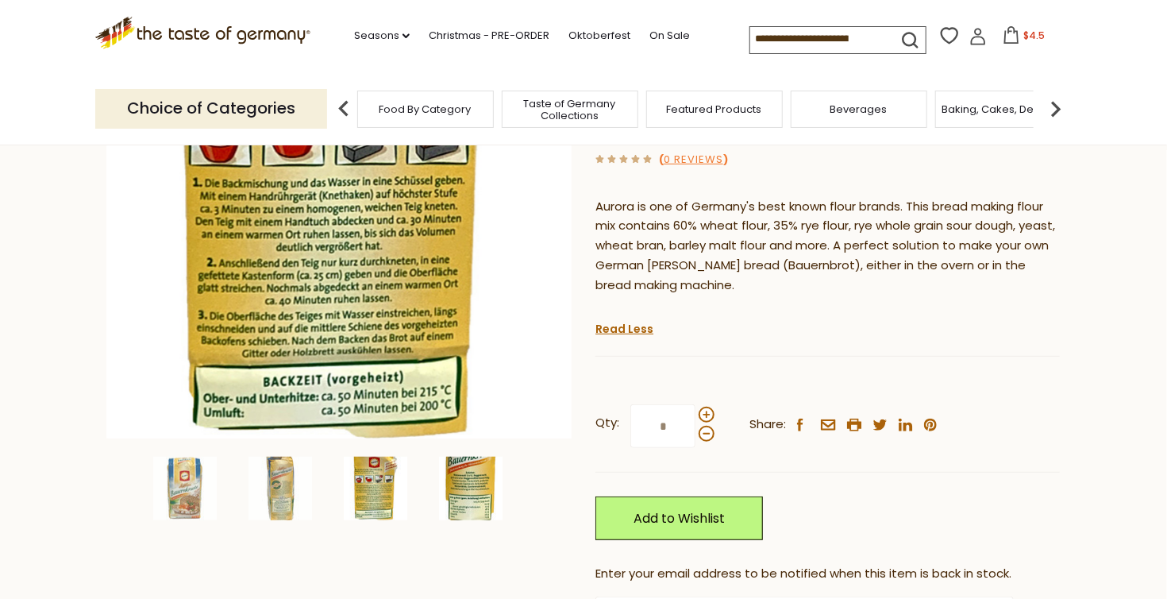
click at [474, 499] on img at bounding box center [471, 489] width 64 height 64
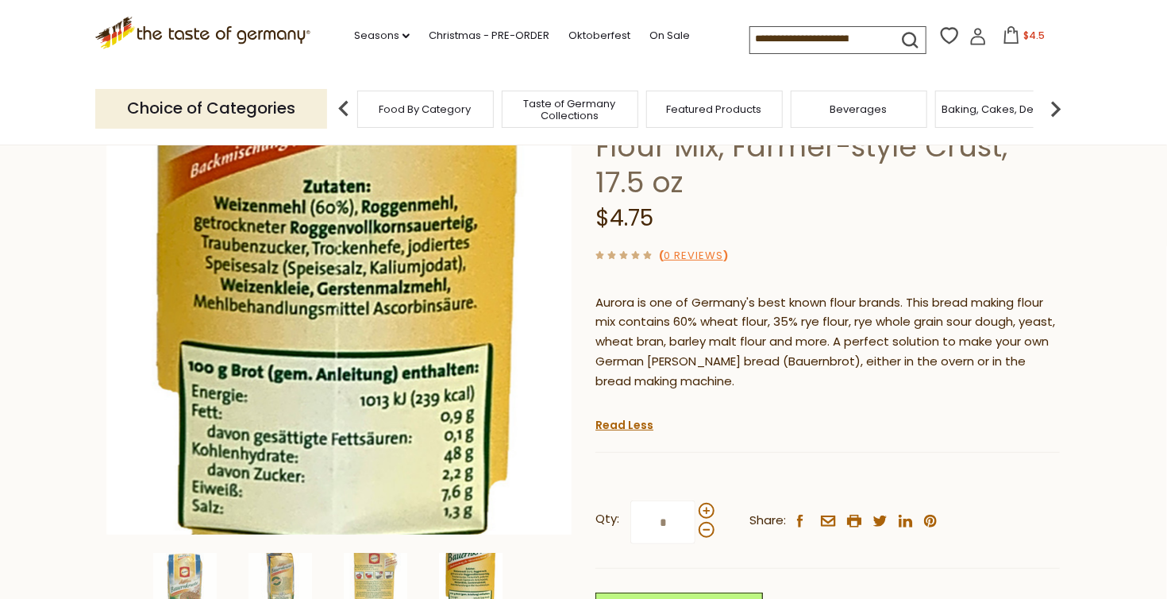
scroll to position [0, 0]
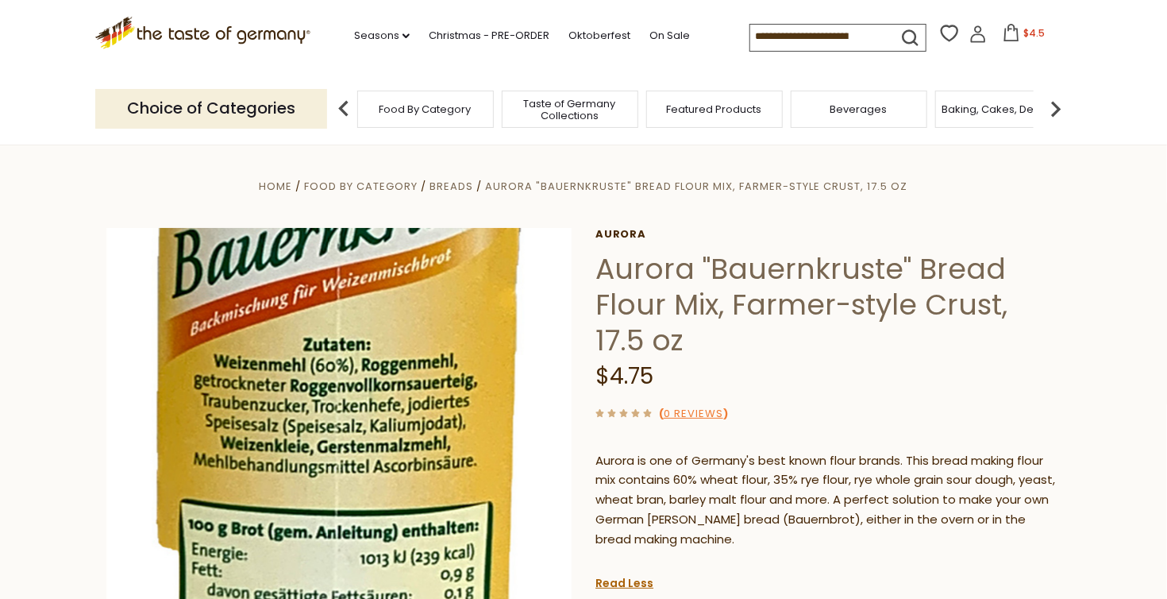
click at [403, 123] on div "Food By Category" at bounding box center [425, 109] width 137 height 37
click at [395, 115] on div "Food By Category" at bounding box center [425, 109] width 137 height 37
click at [983, 118] on div "Baking, Cakes, Desserts" at bounding box center [1003, 109] width 137 height 37
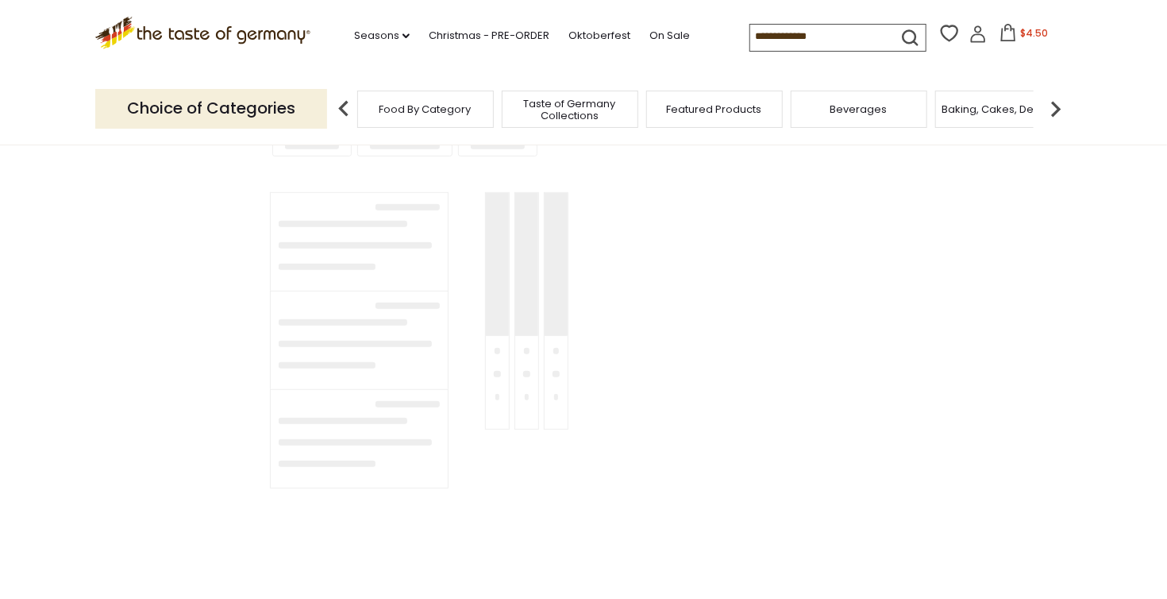
type input "*****"
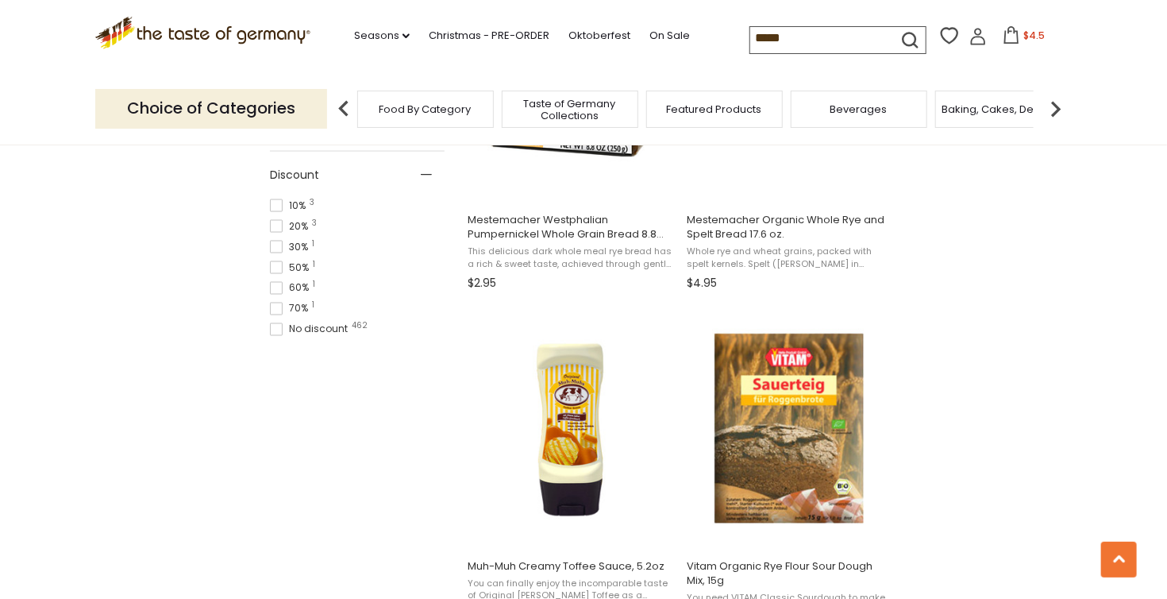
scroll to position [1175, 0]
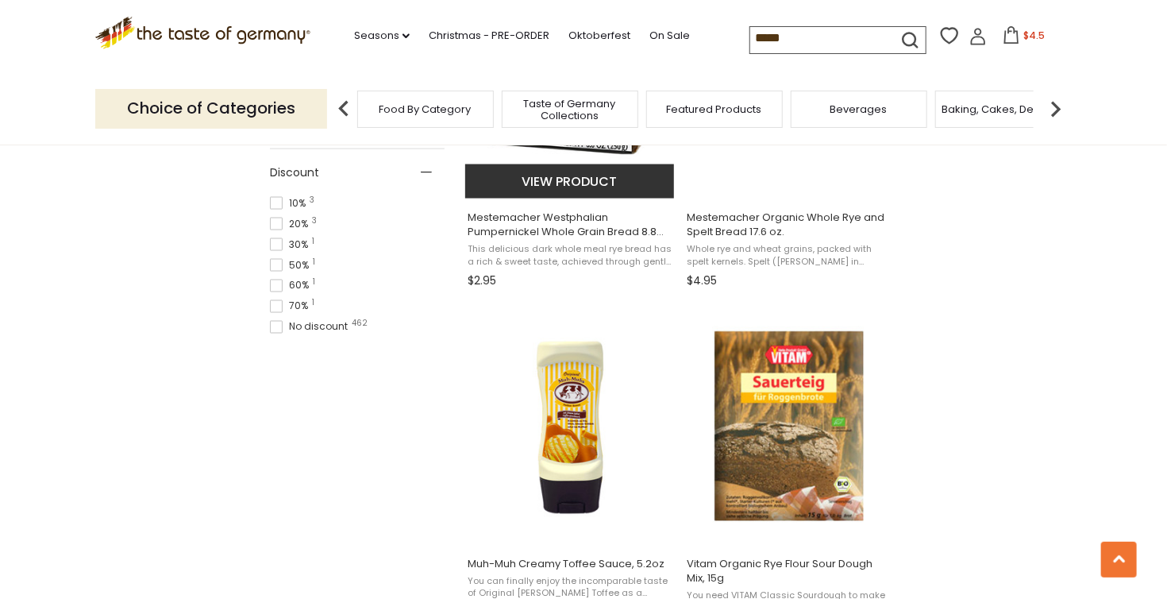
click at [584, 188] on button "View product" at bounding box center [569, 181] width 209 height 34
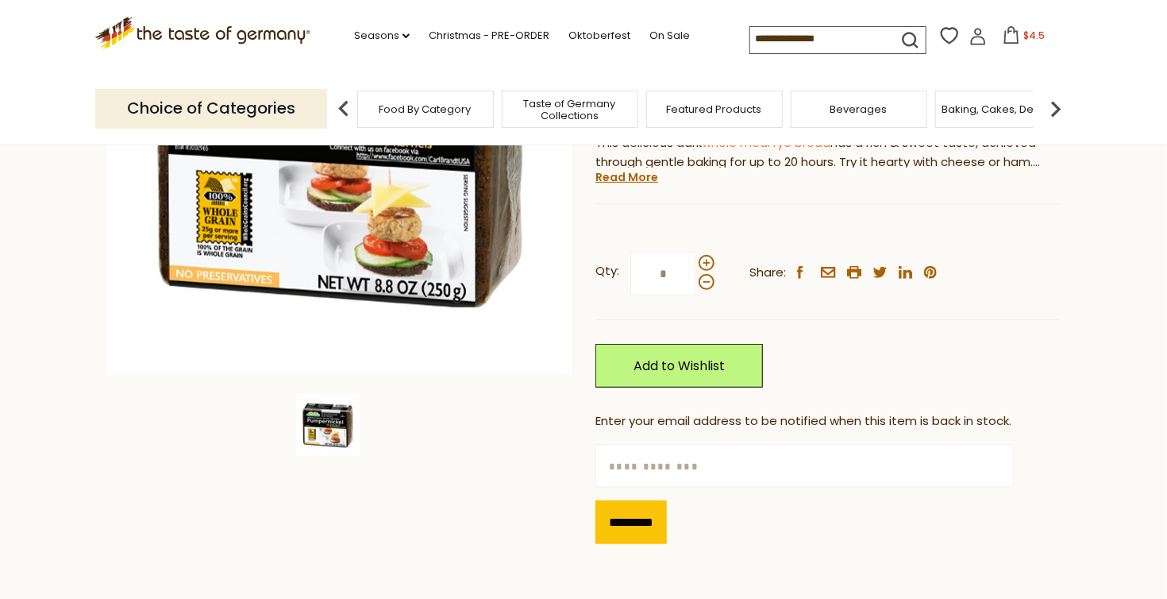
scroll to position [191, 0]
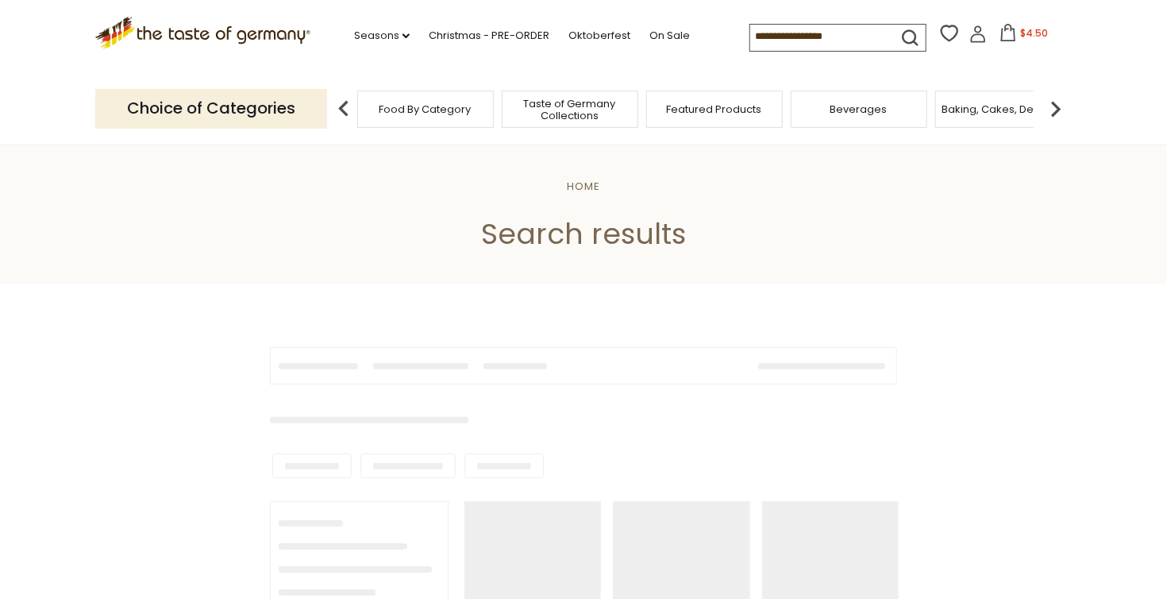
type input "*****"
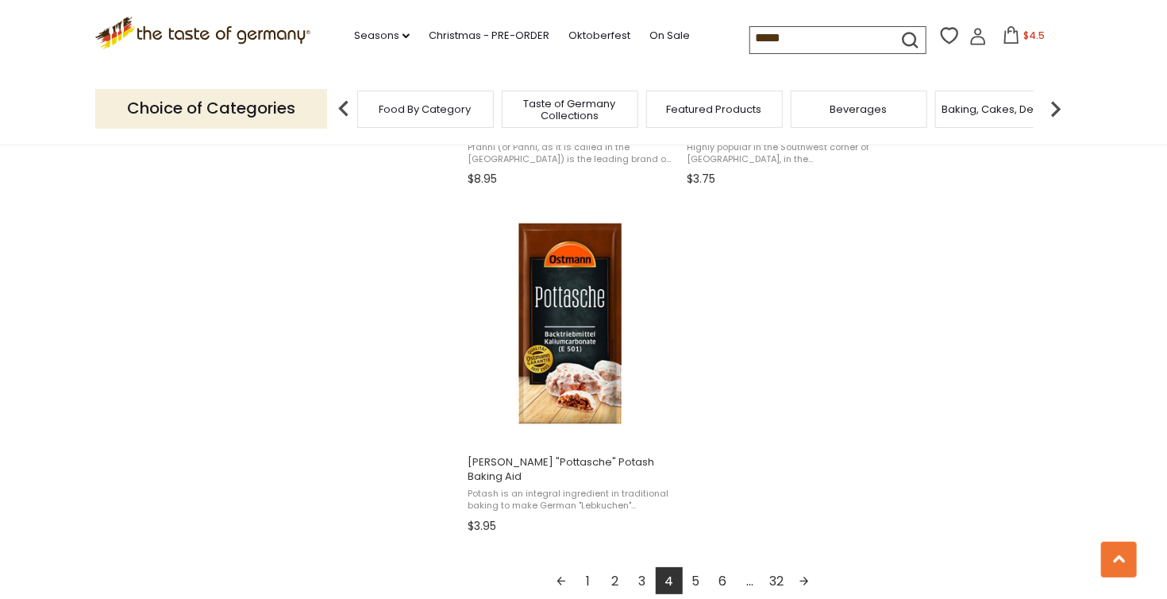
scroll to position [2731, 0]
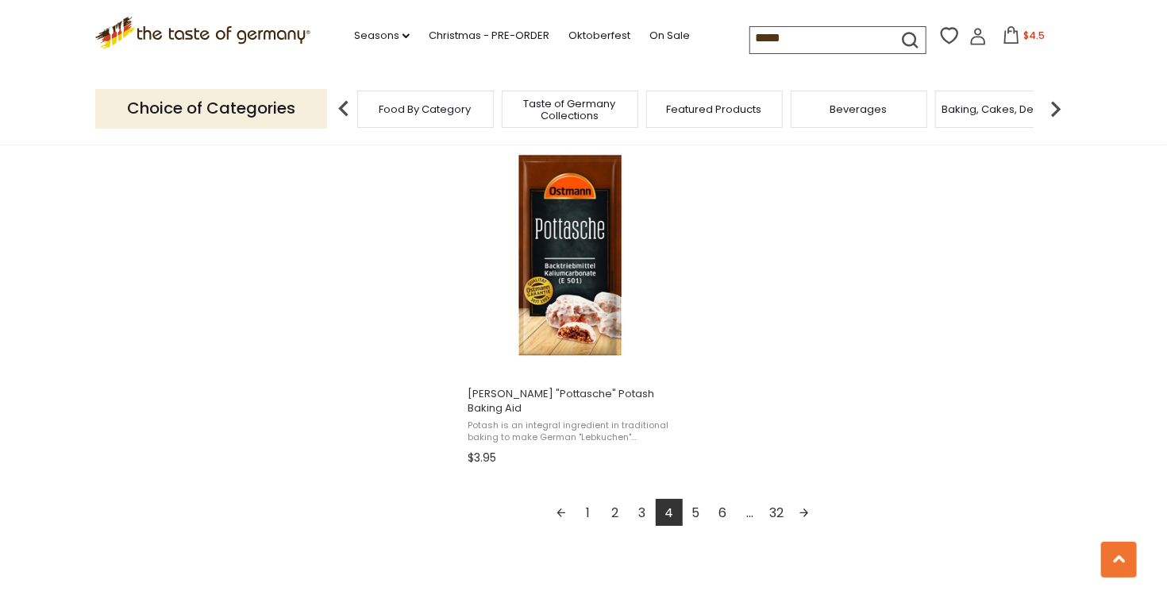
click at [706, 499] on link "5" at bounding box center [696, 512] width 27 height 27
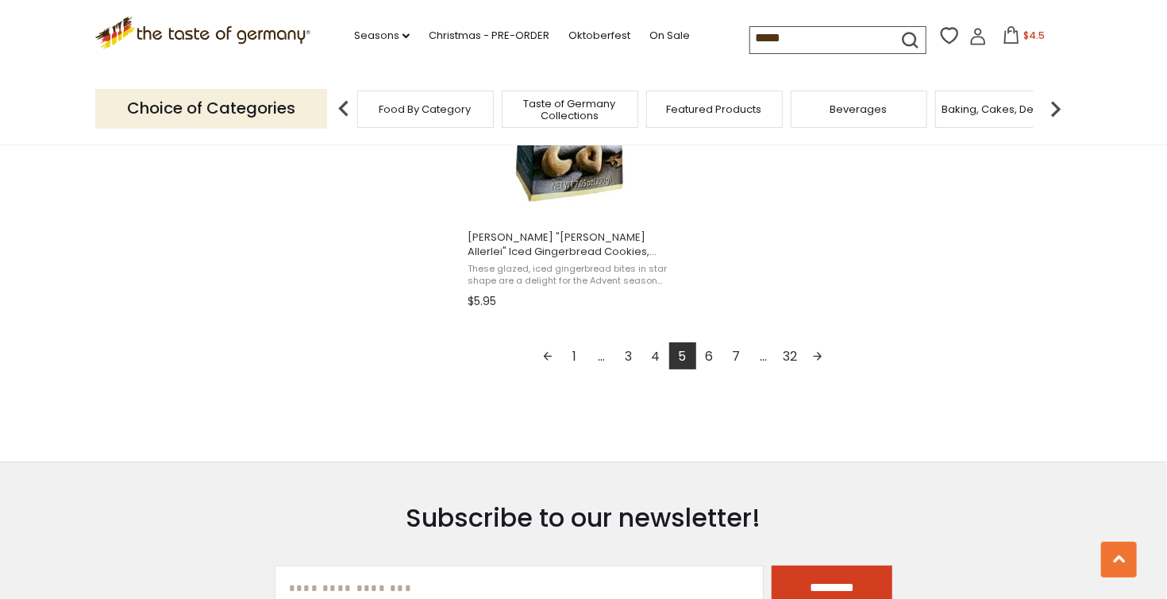
scroll to position [2922, 0]
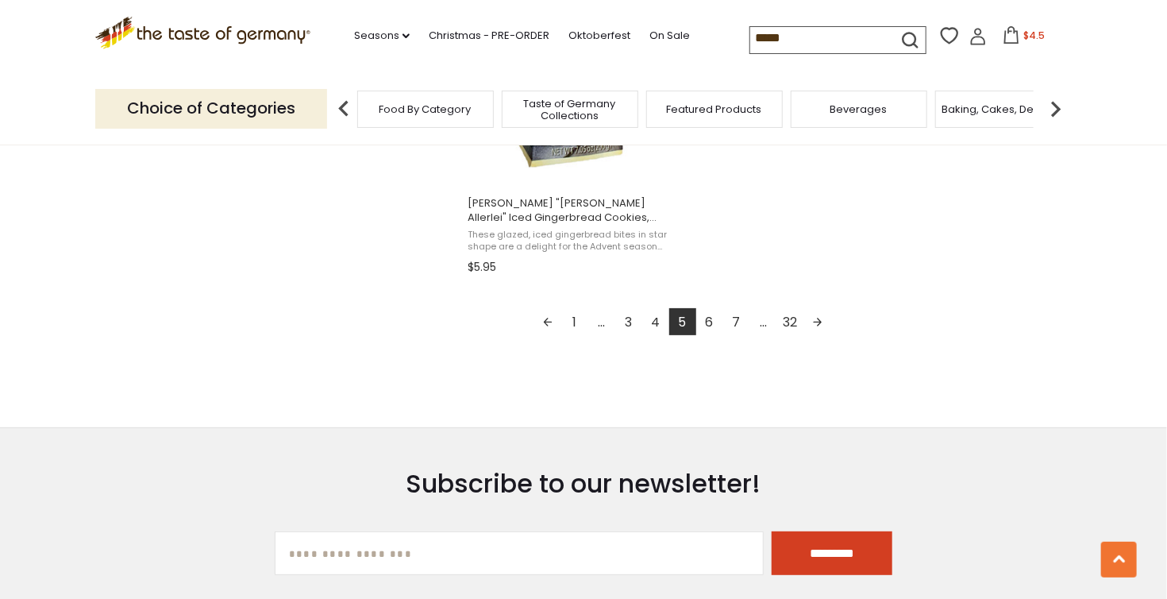
click at [712, 323] on link "6" at bounding box center [709, 321] width 27 height 27
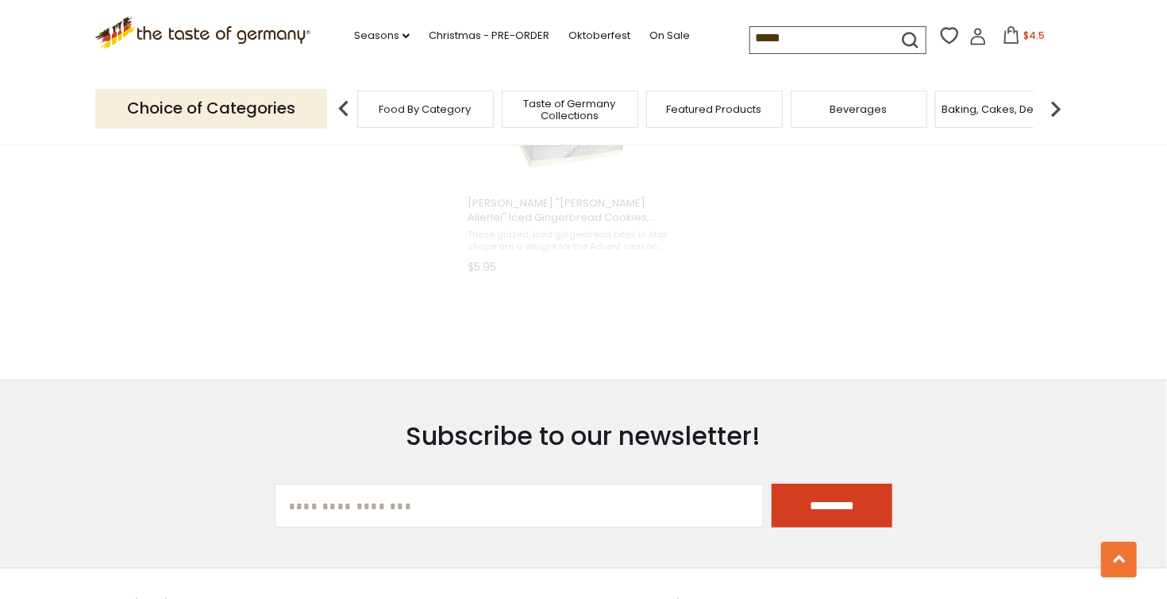
scroll to position [1813, 0]
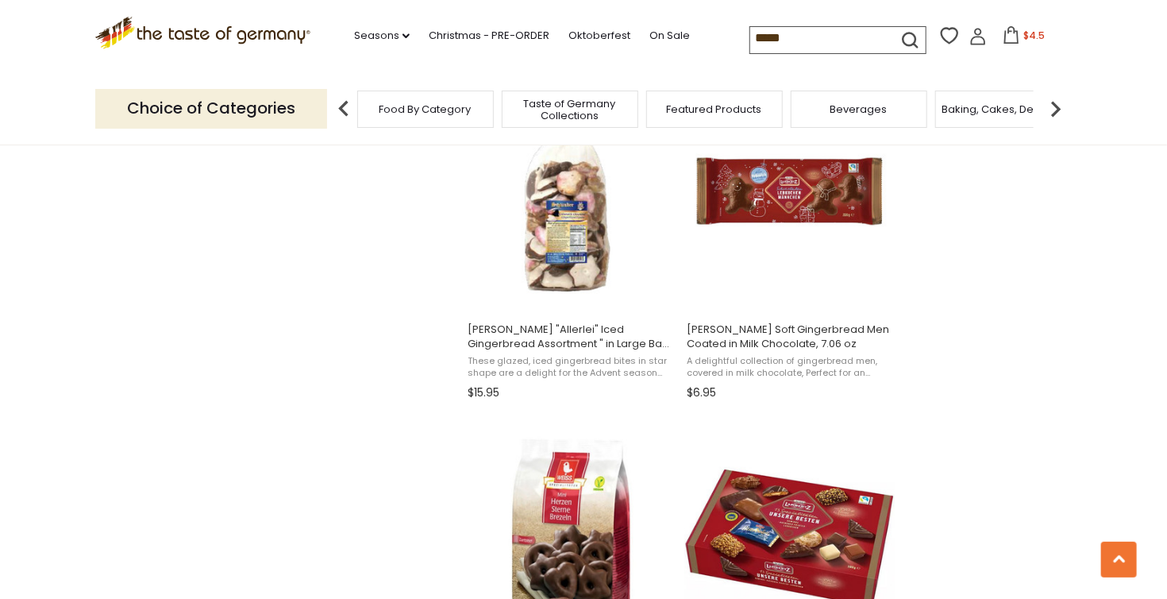
scroll to position [1429, 0]
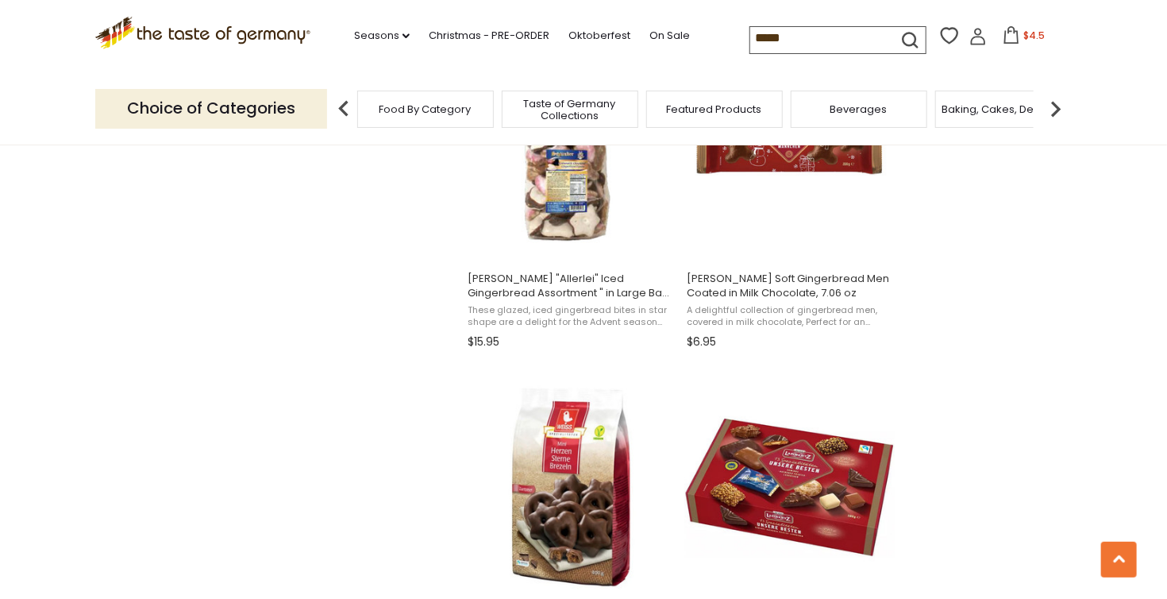
click at [1091, 214] on section "Products 472 Categories 2 Pages 7 Showing 472 results for " bread " Relevance R…" at bounding box center [583, 355] width 1167 height 3066
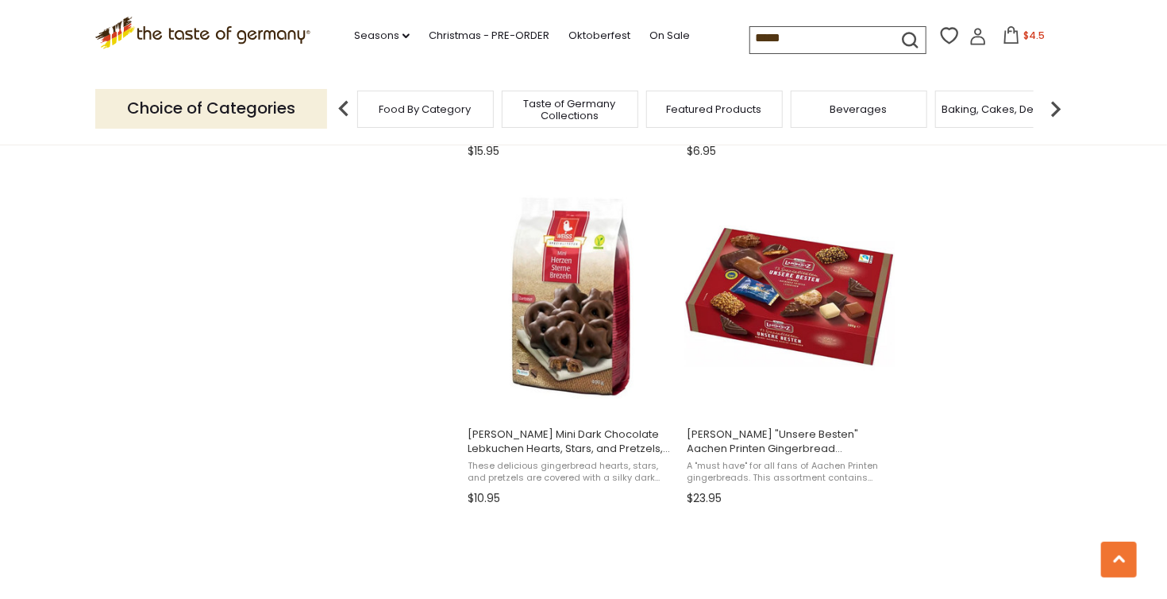
scroll to position [1747, 0]
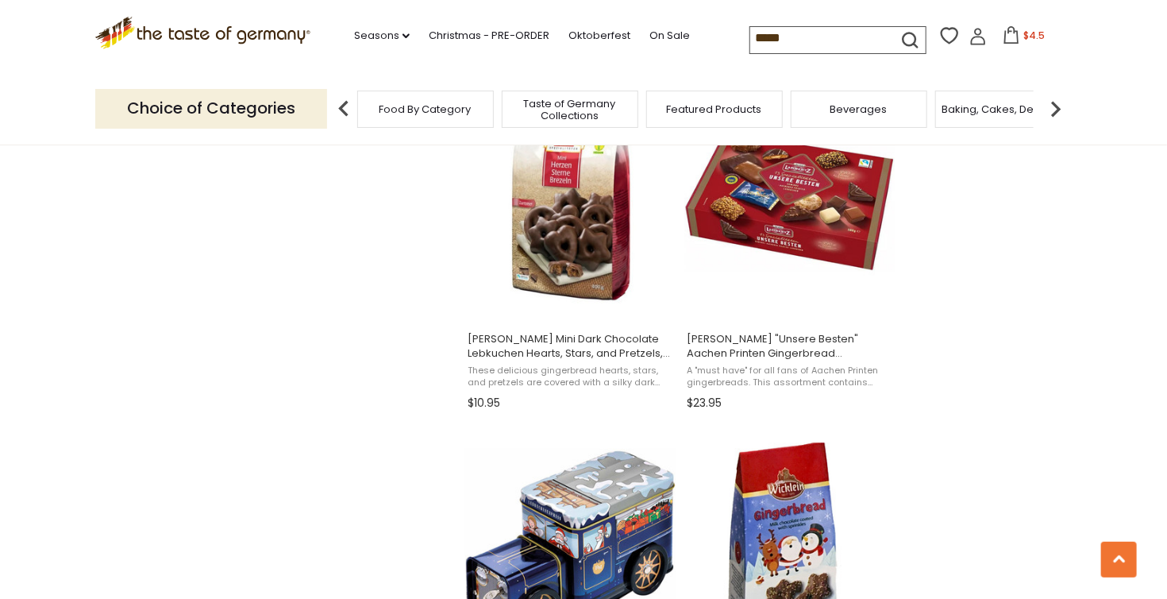
click at [1090, 214] on section "Products 472 Categories 2 Pages 7 Showing 472 results for " bread " Relevance R…" at bounding box center [583, 70] width 1167 height 3066
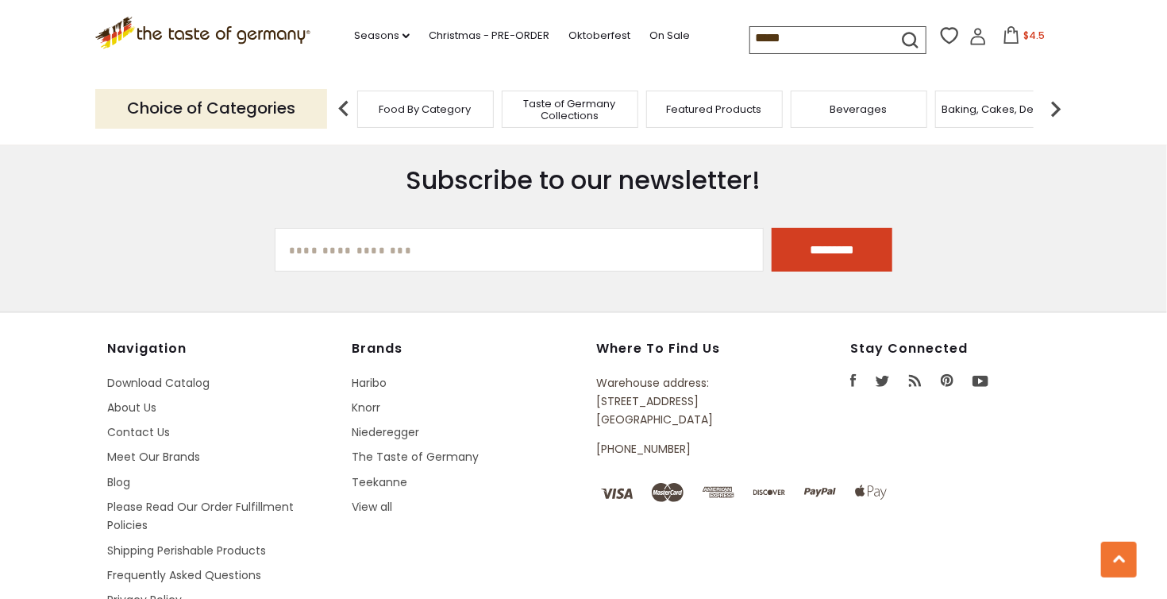
scroll to position [3374, 0]
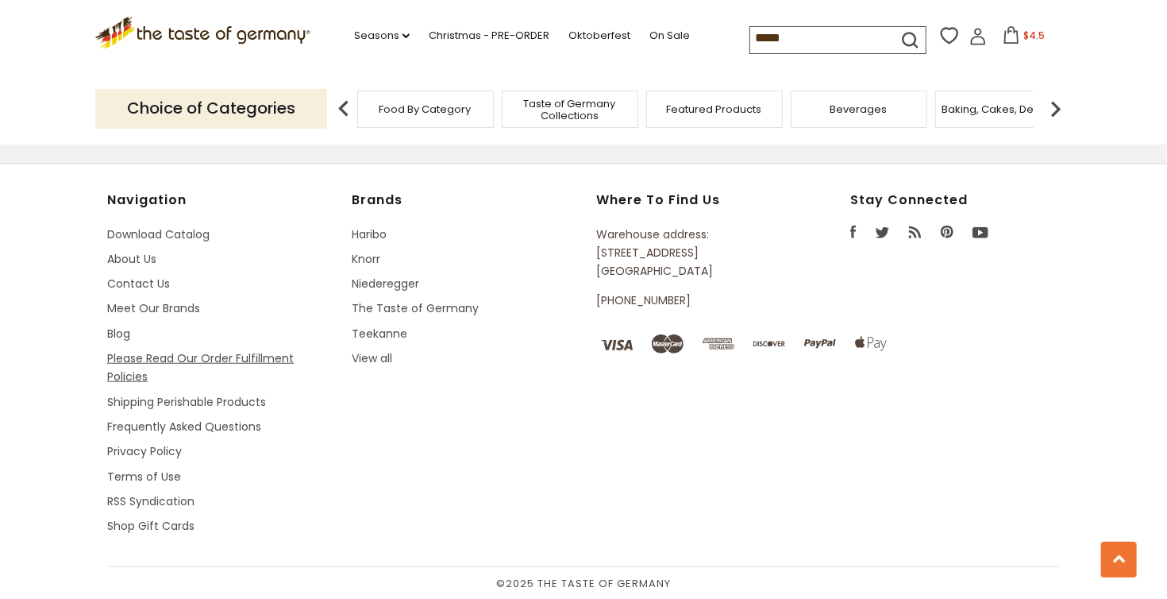
click at [272, 359] on link "Please Read Our Order Fulfillment Policies" at bounding box center [200, 367] width 187 height 34
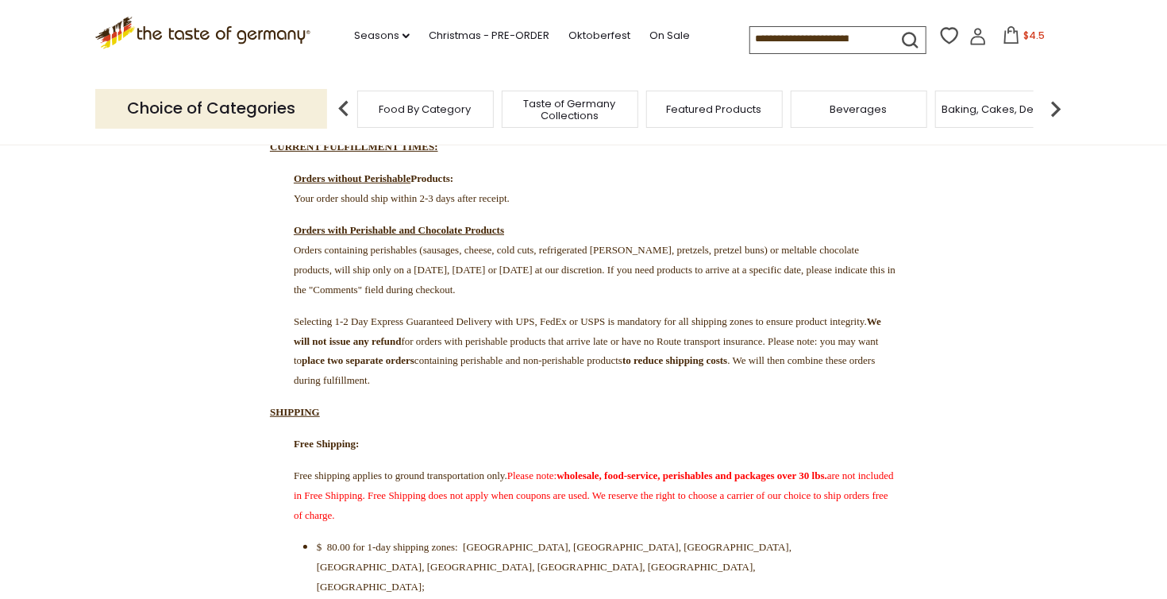
scroll to position [254, 0]
